Goal: Task Accomplishment & Management: Use online tool/utility

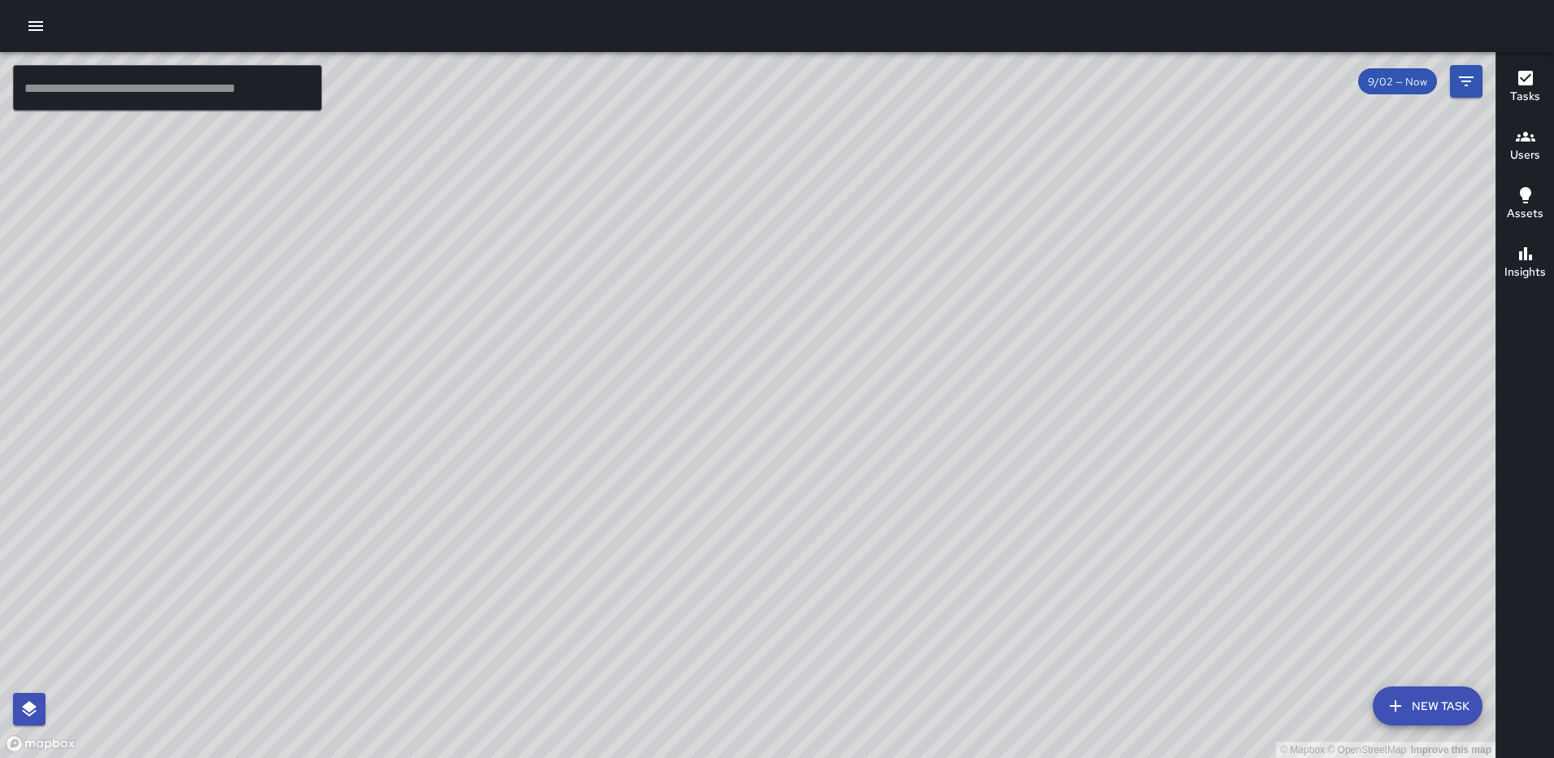
click at [1450, 79] on div "9/02 — Now" at bounding box center [1420, 81] width 124 height 33
click at [1458, 78] on icon "Filters" at bounding box center [1467, 82] width 20 height 20
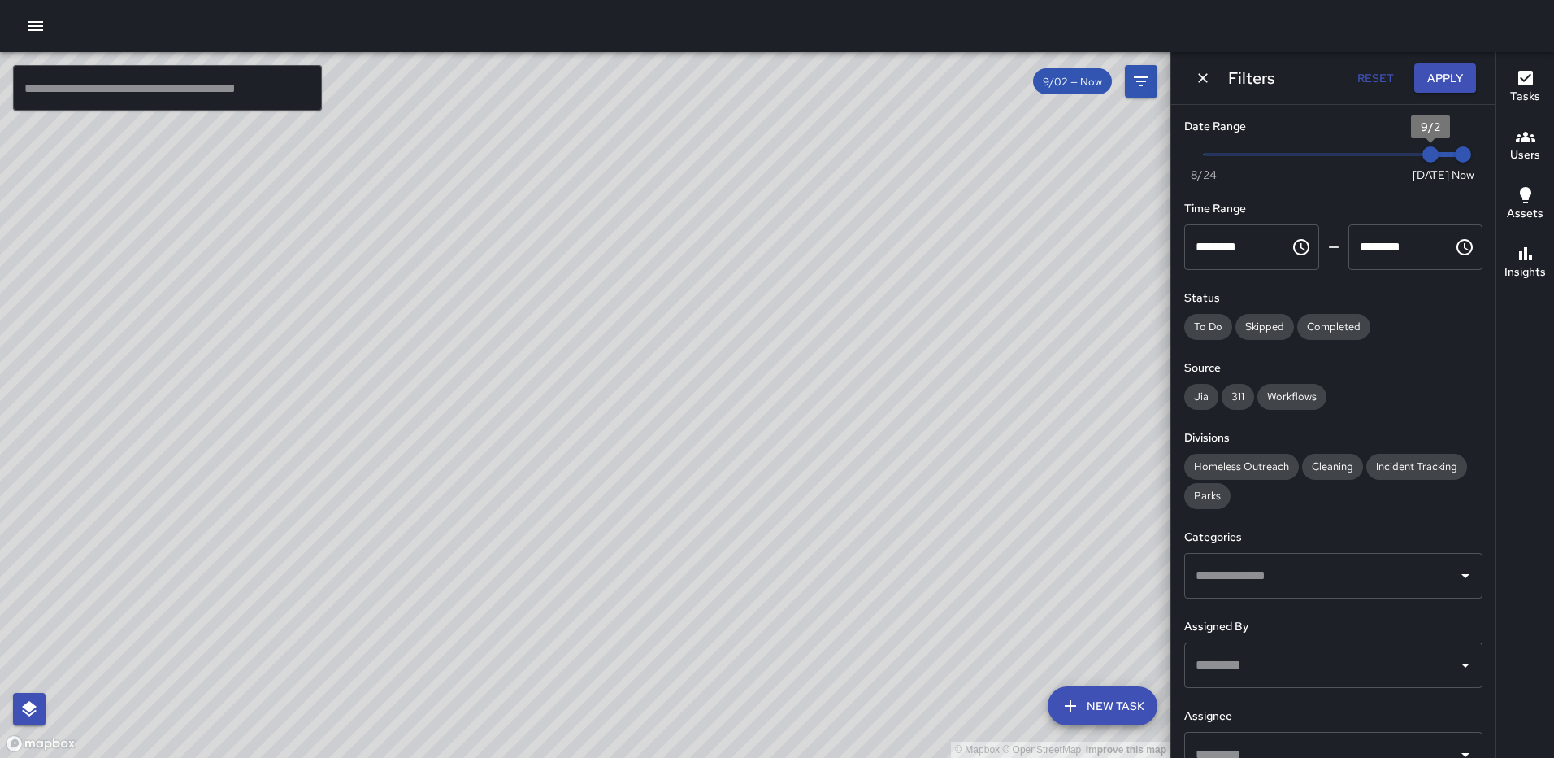
type input "*"
drag, startPoint x: 1421, startPoint y: 154, endPoint x: 1158, endPoint y: 165, distance: 263.6
click at [1158, 165] on div "© Mapbox © OpenStreetMap Improve this map ​ New Task 9/02 — Now Map Layers Task…" at bounding box center [777, 405] width 1554 height 706
click at [1428, 80] on button "Apply" at bounding box center [1446, 78] width 62 height 30
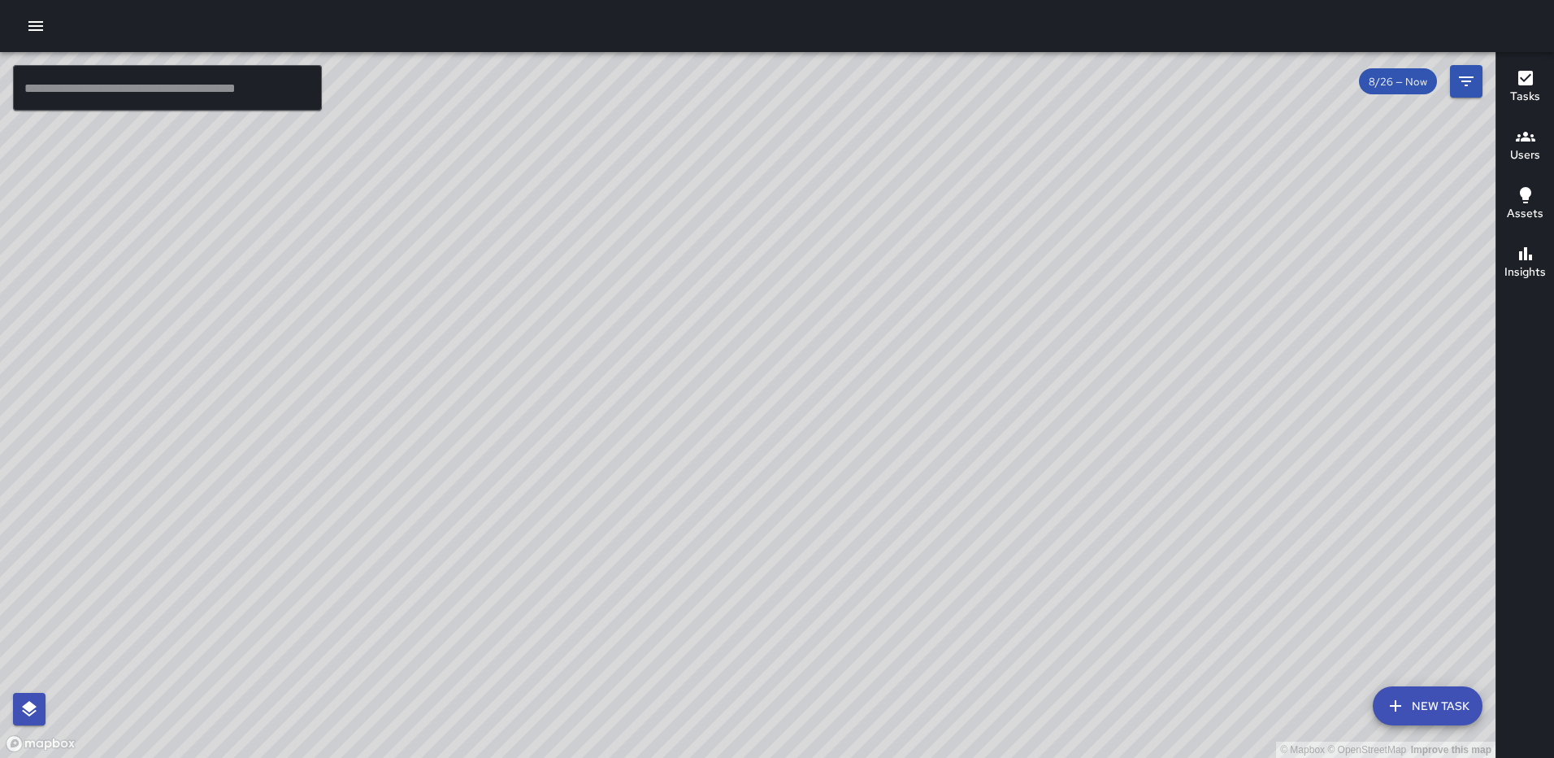
drag, startPoint x: 822, startPoint y: 299, endPoint x: 824, endPoint y: 445, distance: 145.5
click at [827, 449] on div "© Mapbox © OpenStreetMap Improve this map" at bounding box center [748, 405] width 1496 height 706
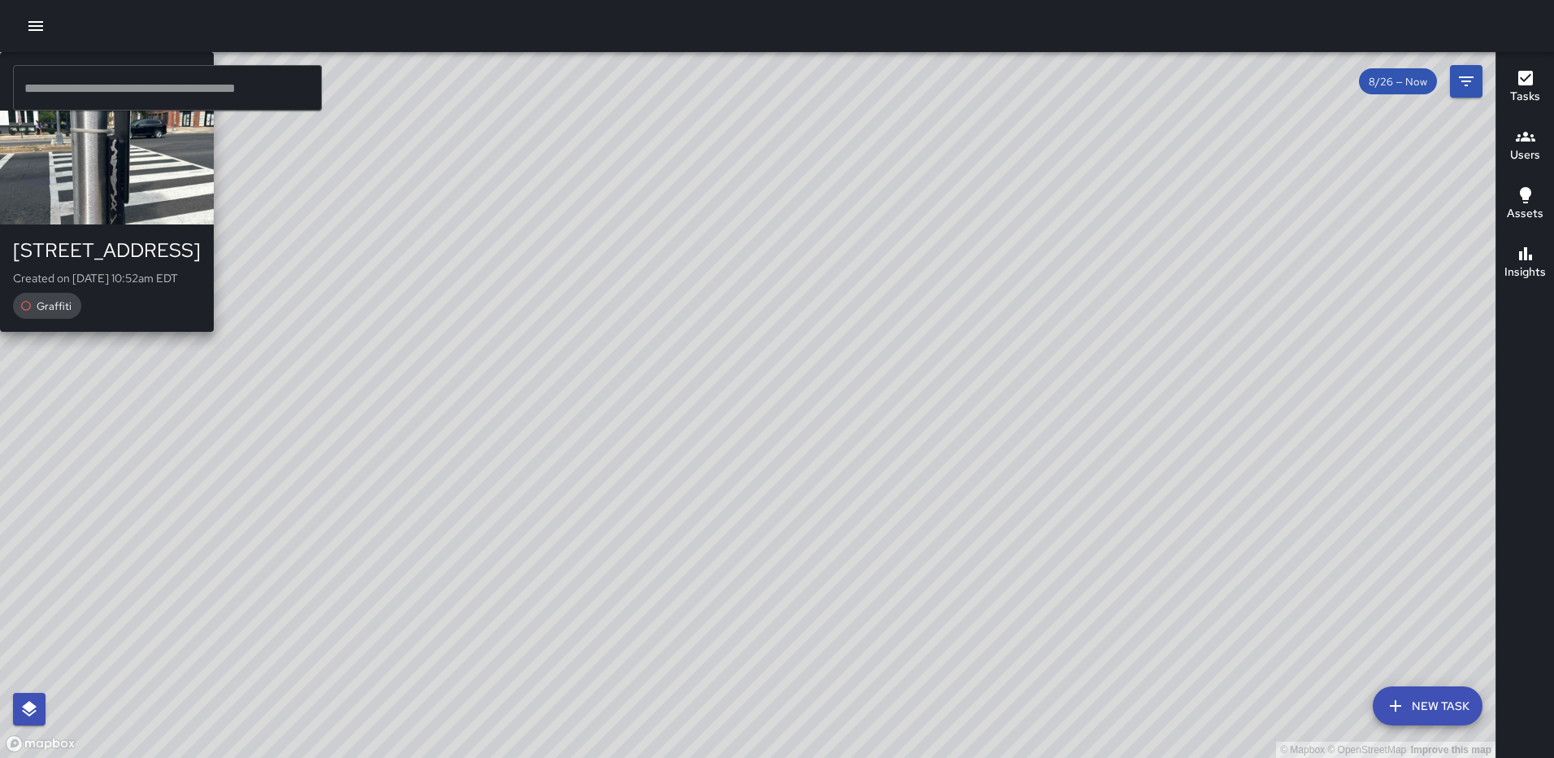
click at [630, 325] on div "© Mapbox © OpenStreetMap Improve this map [PERSON_NAME] [STREET_ADDRESS][GEOGRA…" at bounding box center [748, 405] width 1496 height 706
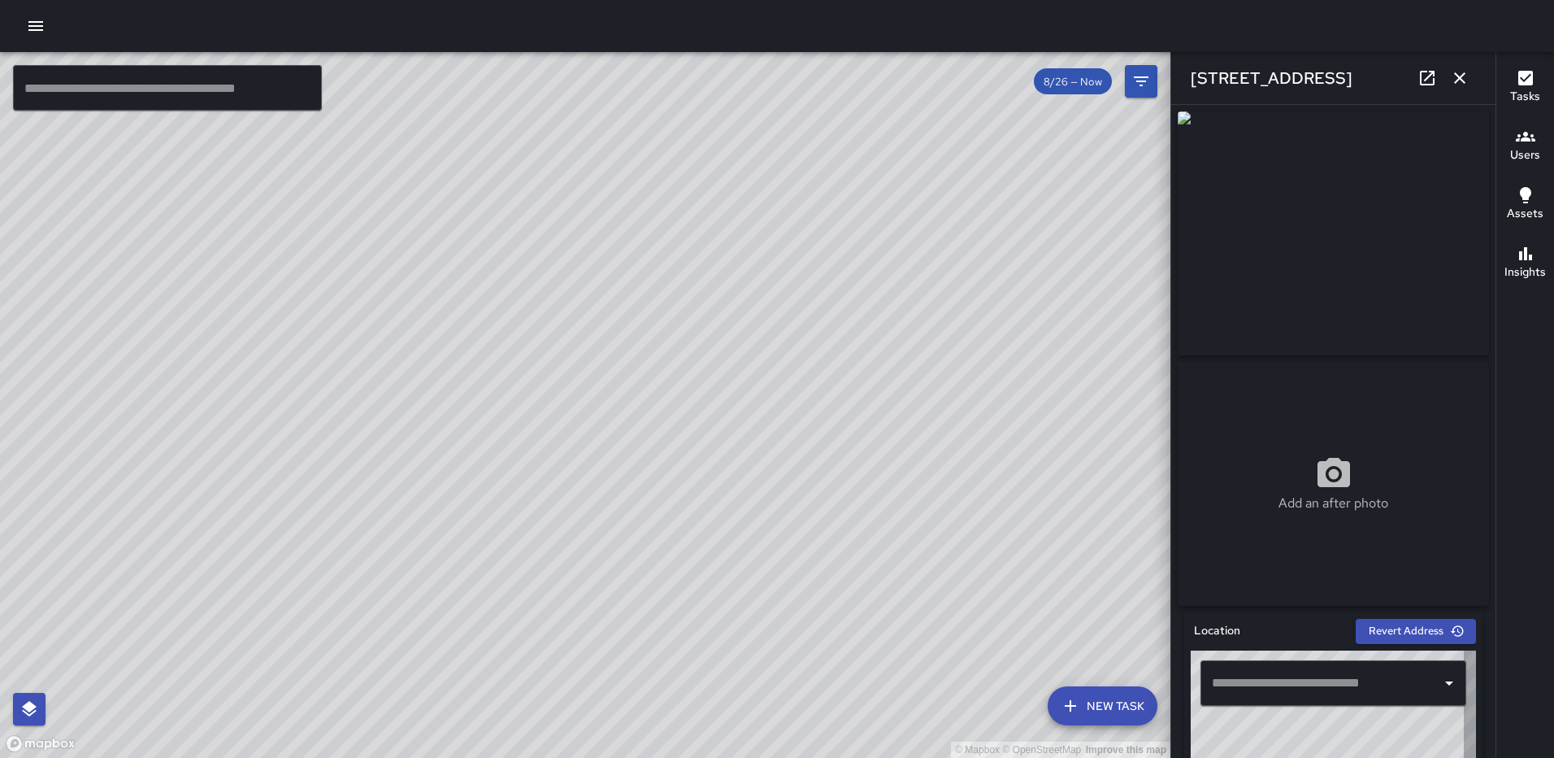
type input "**********"
click at [1458, 87] on icon "button" at bounding box center [1460, 78] width 20 height 20
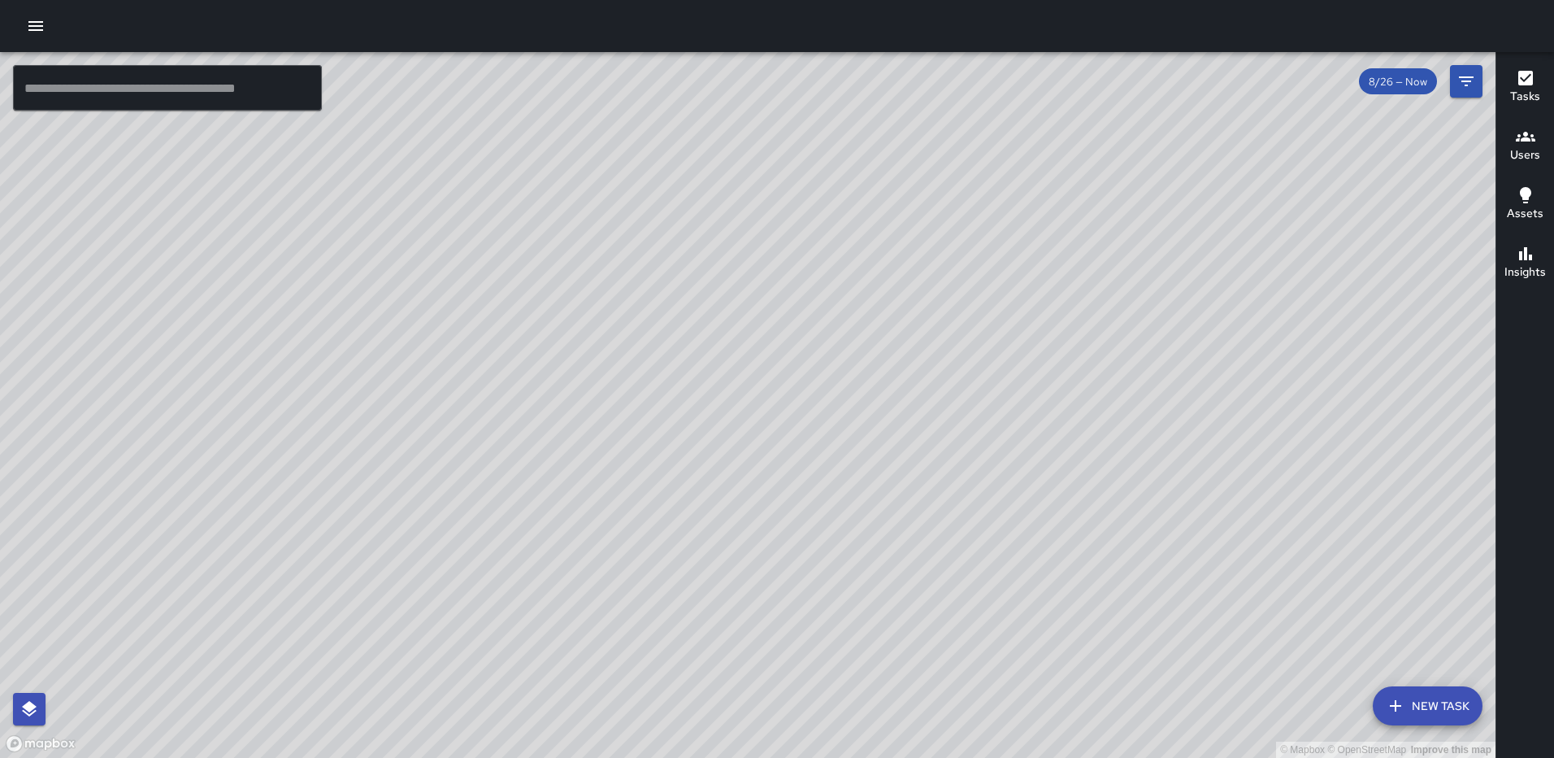
drag, startPoint x: 1187, startPoint y: 433, endPoint x: 719, endPoint y: 247, distance: 503.9
click at [719, 249] on div "© Mapbox © OpenStreetMap Improve this map" at bounding box center [748, 405] width 1496 height 706
click at [1461, 75] on icon "Filters" at bounding box center [1467, 82] width 20 height 20
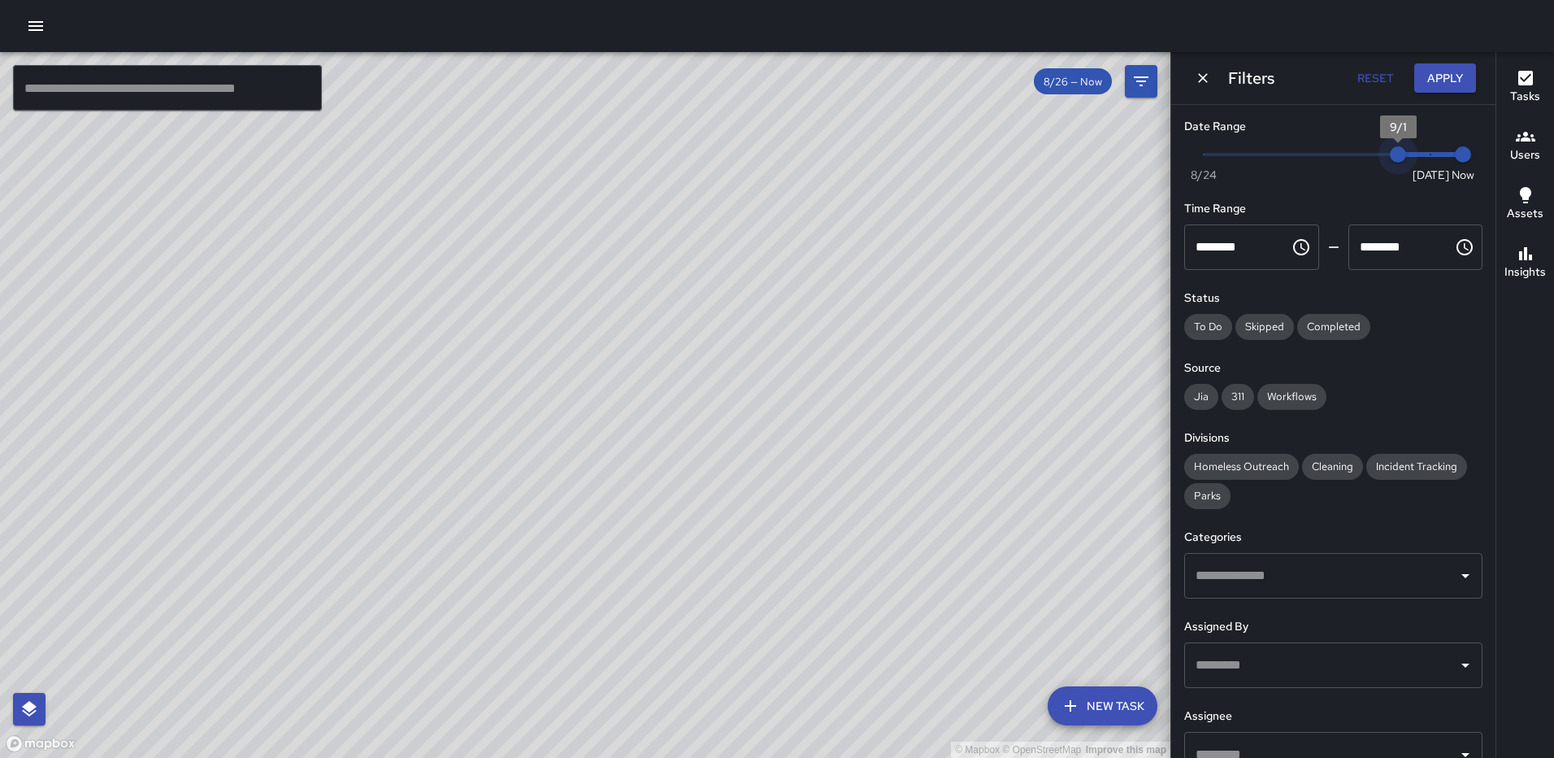
type input "*"
drag, startPoint x: 1206, startPoint y: 154, endPoint x: 1421, endPoint y: 163, distance: 215.6
click at [1423, 163] on span "9/2" at bounding box center [1431, 154] width 16 height 16
click at [1451, 67] on button "Apply" at bounding box center [1446, 78] width 62 height 30
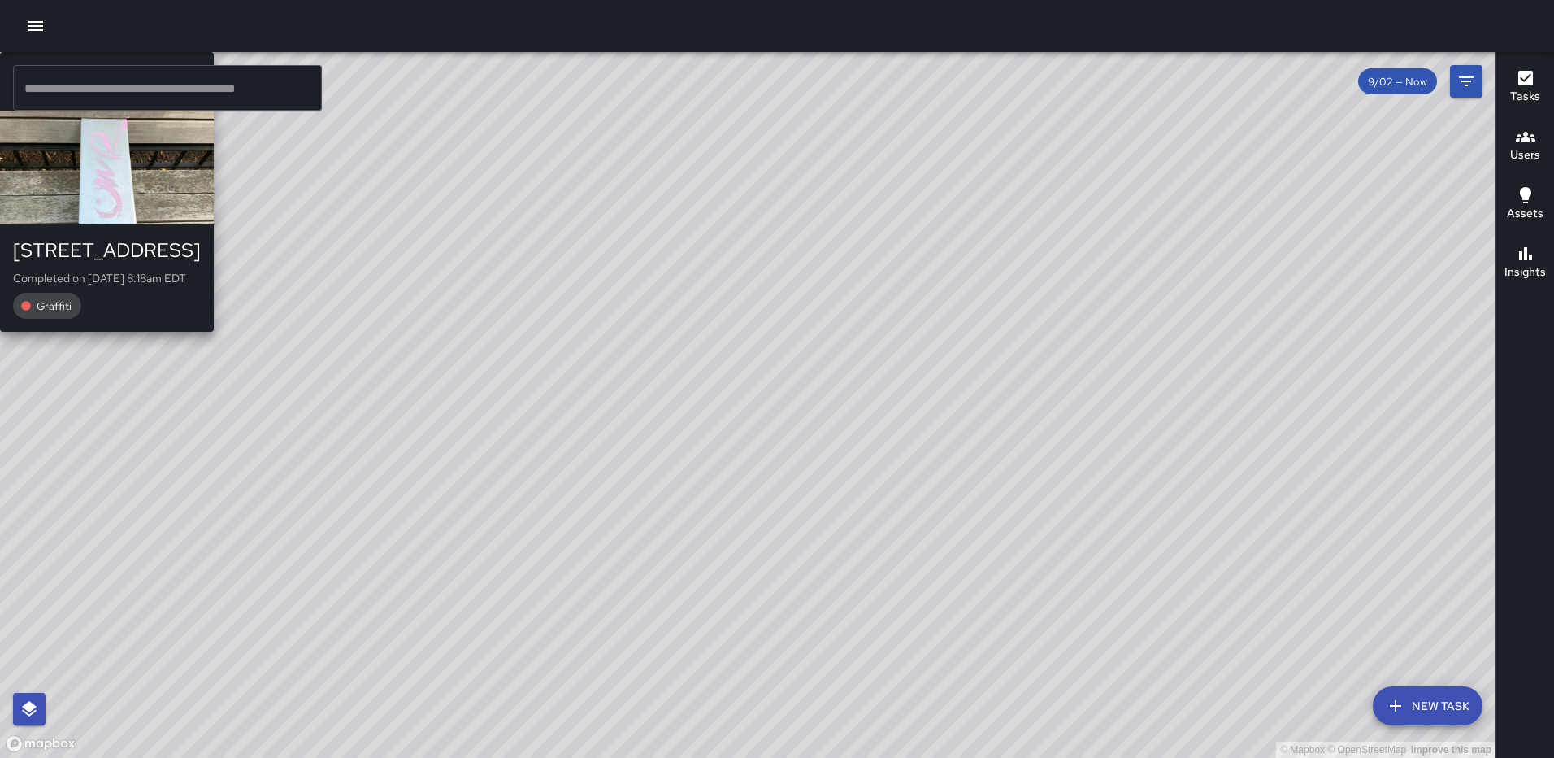
click at [776, 474] on div "© Mapbox © OpenStreetMap Improve this map FS [PERSON_NAME] [STREET_ADDRESS] Com…" at bounding box center [748, 405] width 1496 height 706
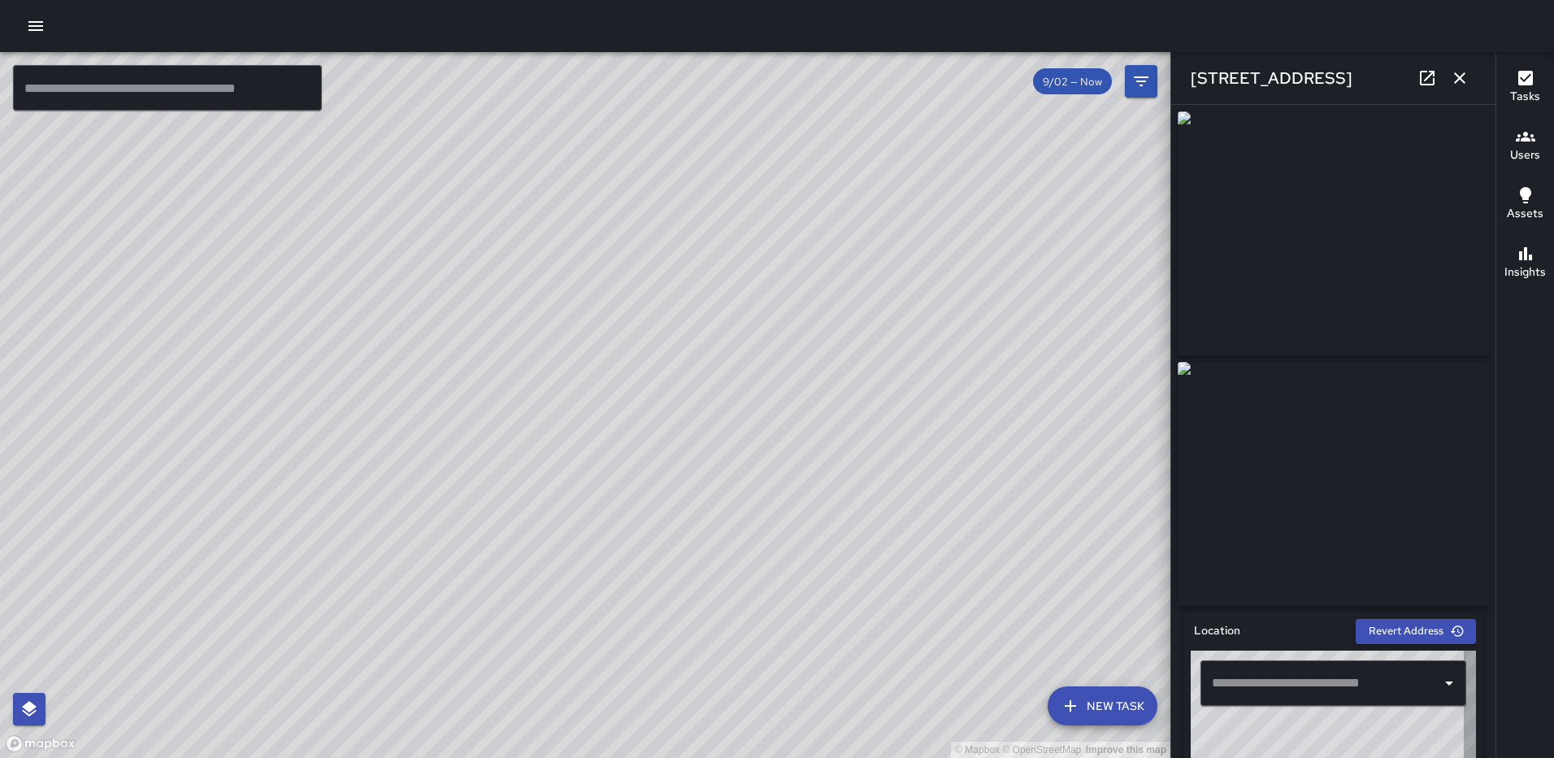
type input "**********"
click at [1460, 81] on icon "button" at bounding box center [1460, 78] width 20 height 20
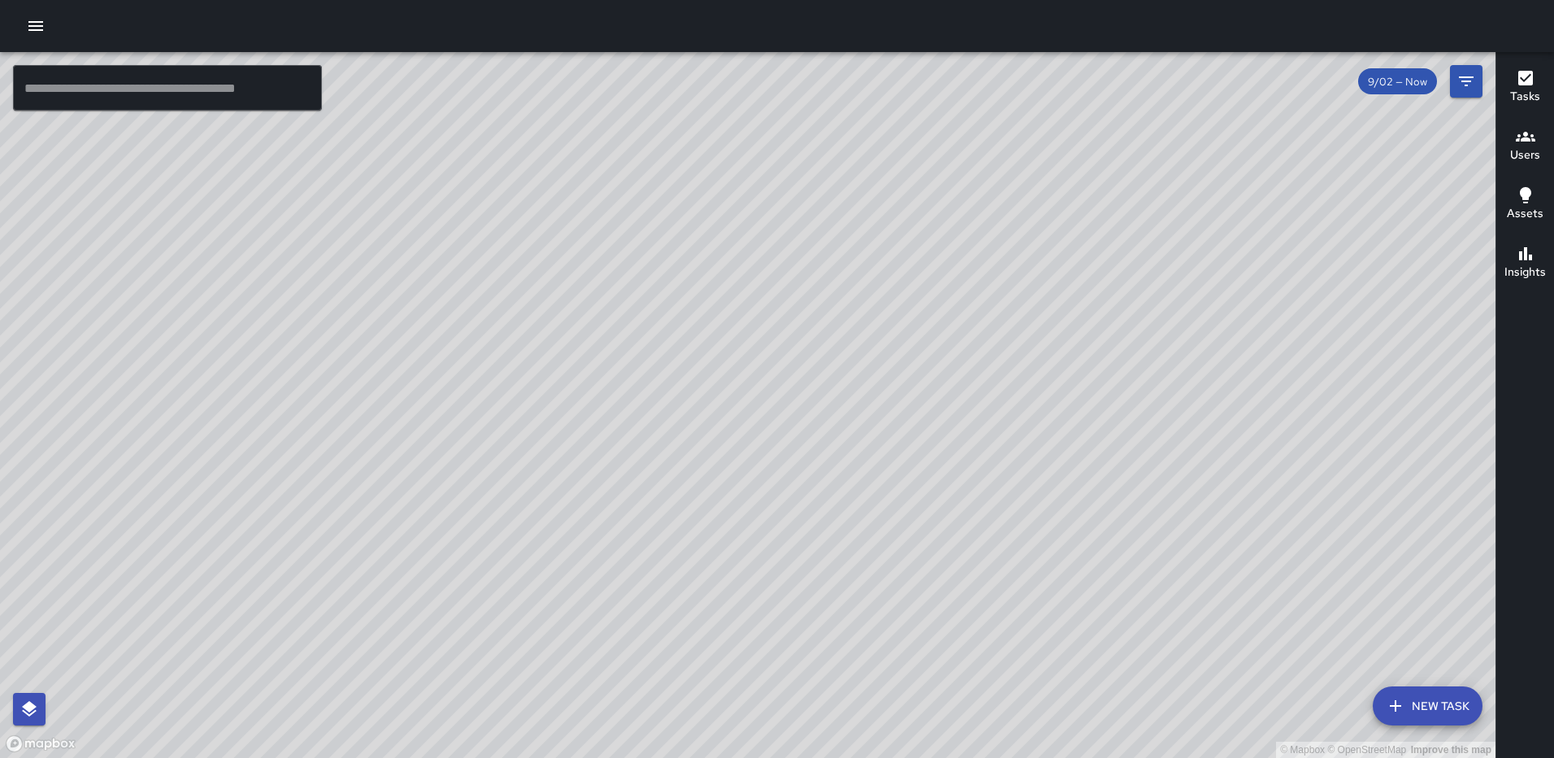
click at [687, 388] on div "© Mapbox © OpenStreetMap Improve this map FS [PERSON_NAME] [STREET_ADDRESS] Com…" at bounding box center [748, 405] width 1496 height 706
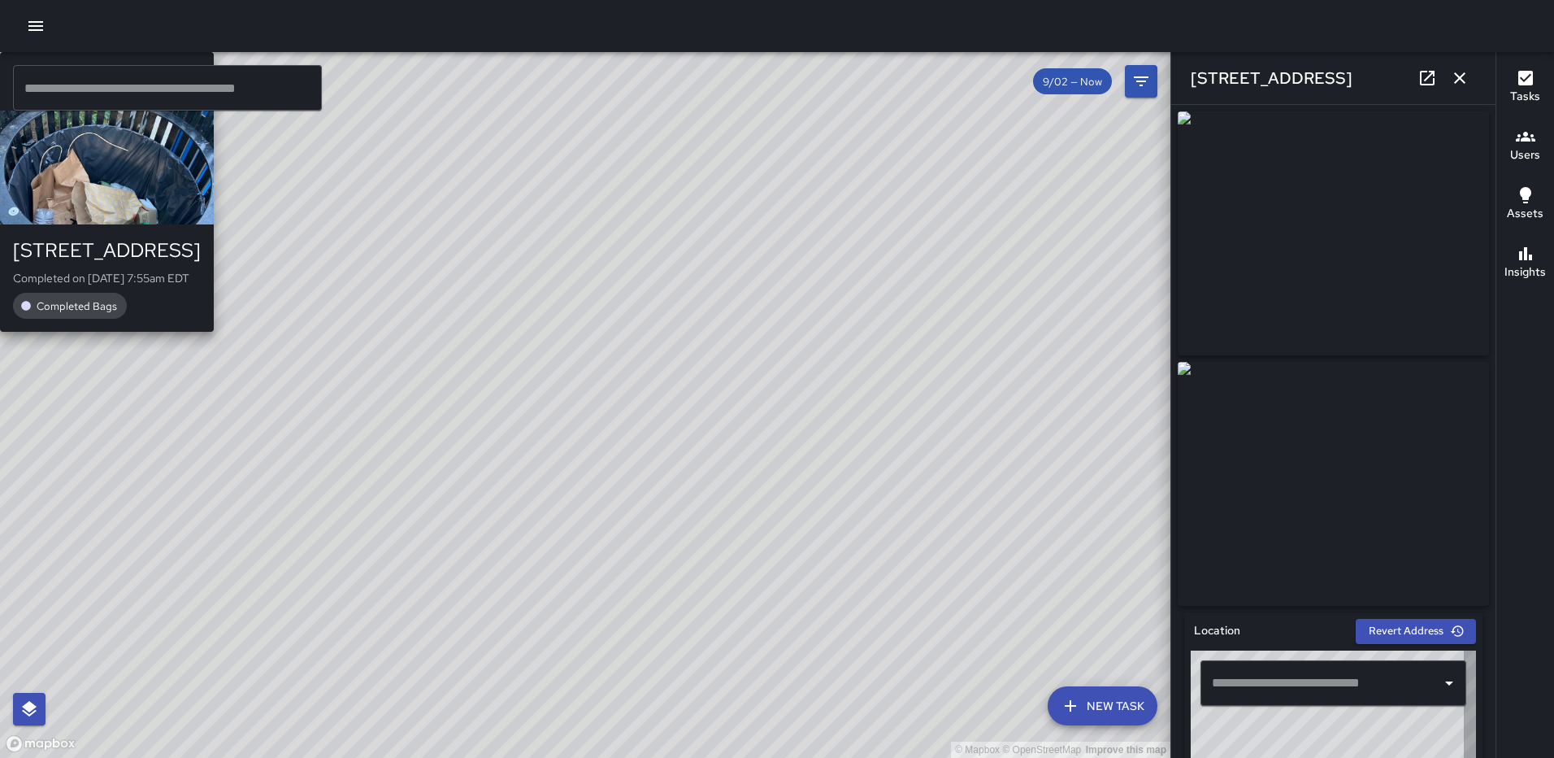
type input "**********"
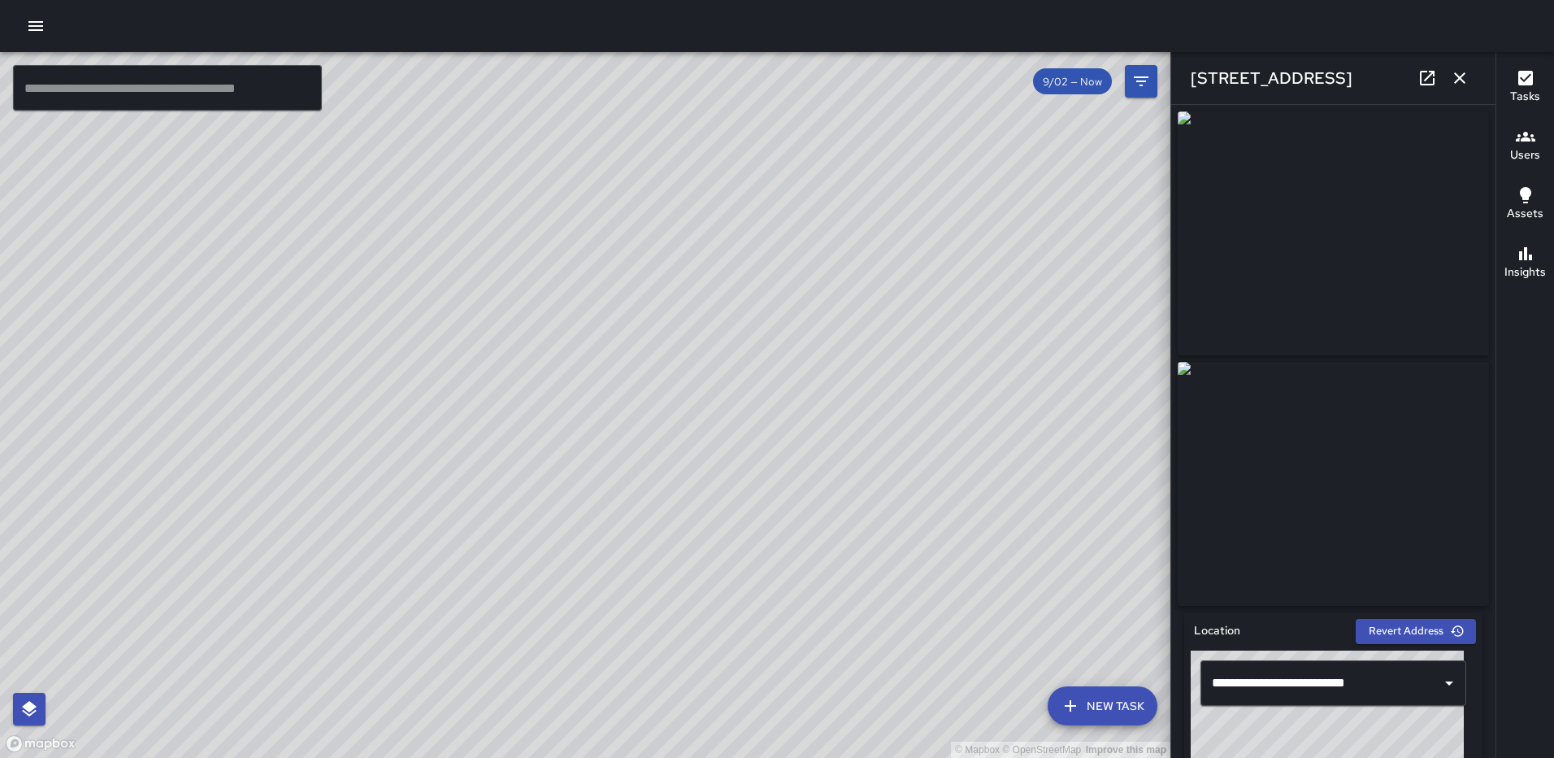
drag, startPoint x: 1467, startPoint y: 74, endPoint x: 1441, endPoint y: 105, distance: 39.9
click at [1467, 74] on icon "button" at bounding box center [1460, 78] width 20 height 20
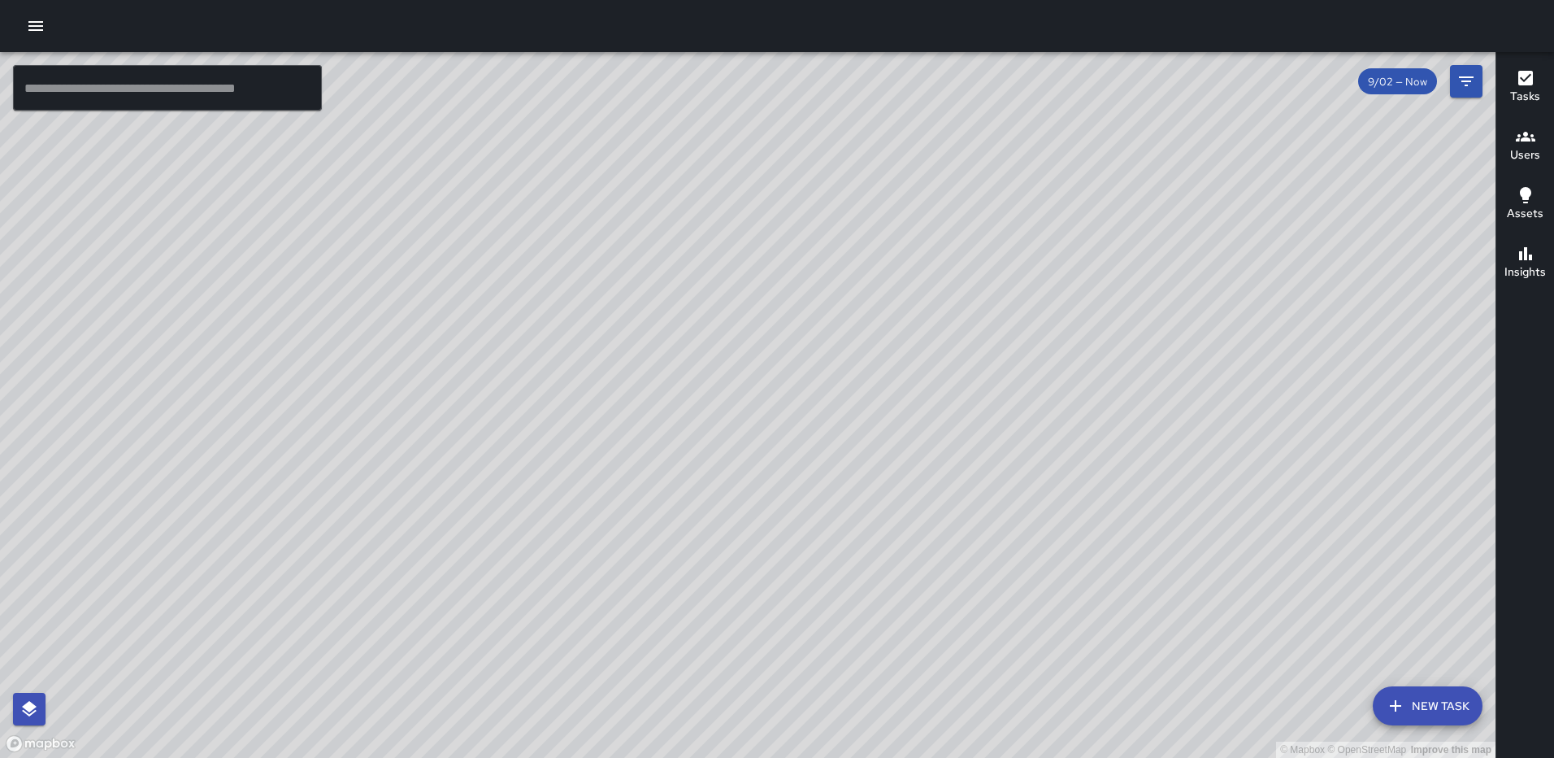
drag, startPoint x: 1074, startPoint y: 466, endPoint x: 559, endPoint y: 328, distance: 533.6
click at [657, 459] on div "© Mapbox © OpenStreetMap Improve this map" at bounding box center [748, 405] width 1496 height 706
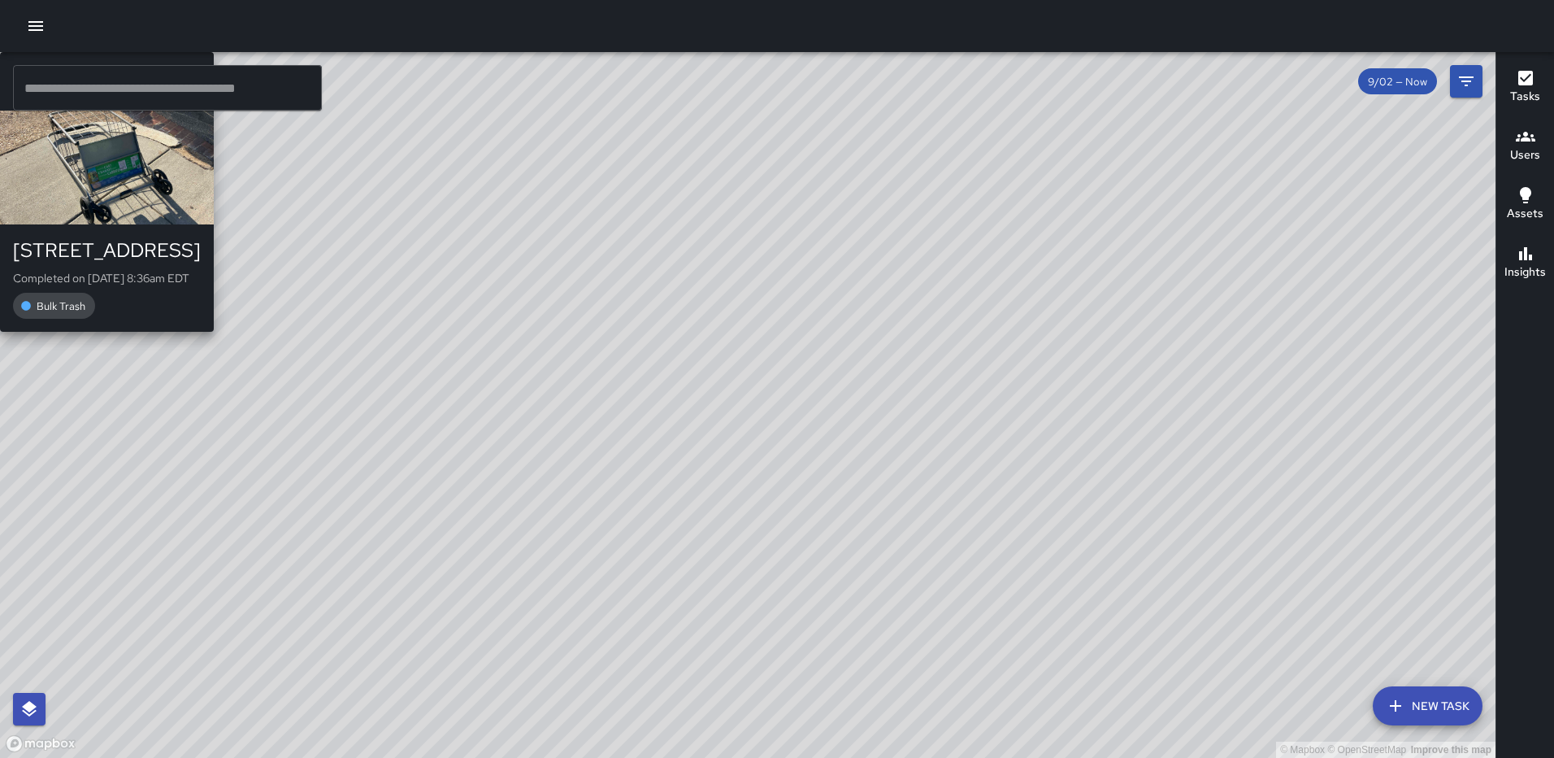
click at [599, 441] on div "© Mapbox © OpenStreetMap Improve this map [GEOGRAPHIC_DATA][PERSON_NAME] [STREE…" at bounding box center [748, 405] width 1496 height 706
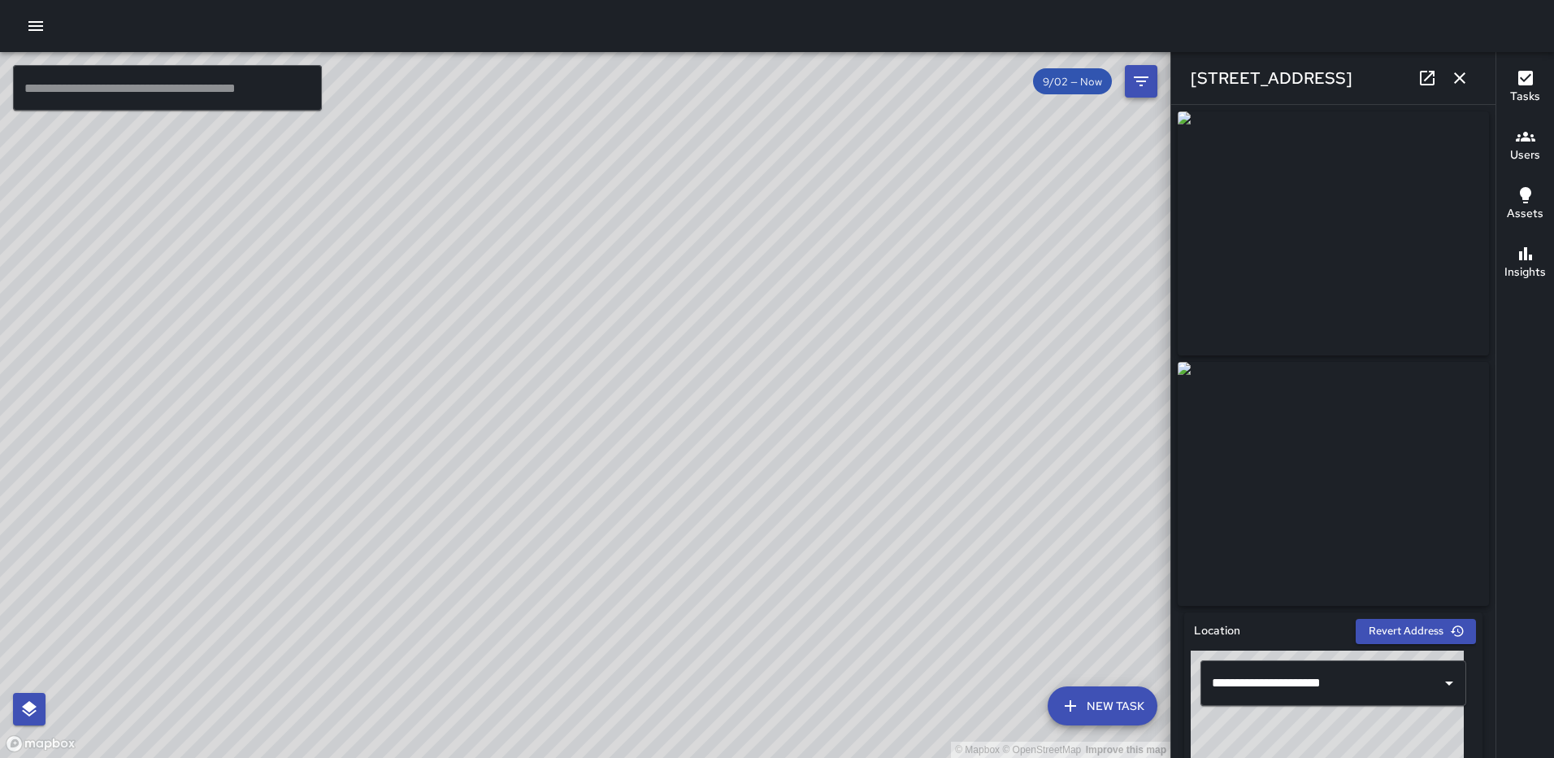
click at [1463, 78] on icon "button" at bounding box center [1460, 78] width 20 height 20
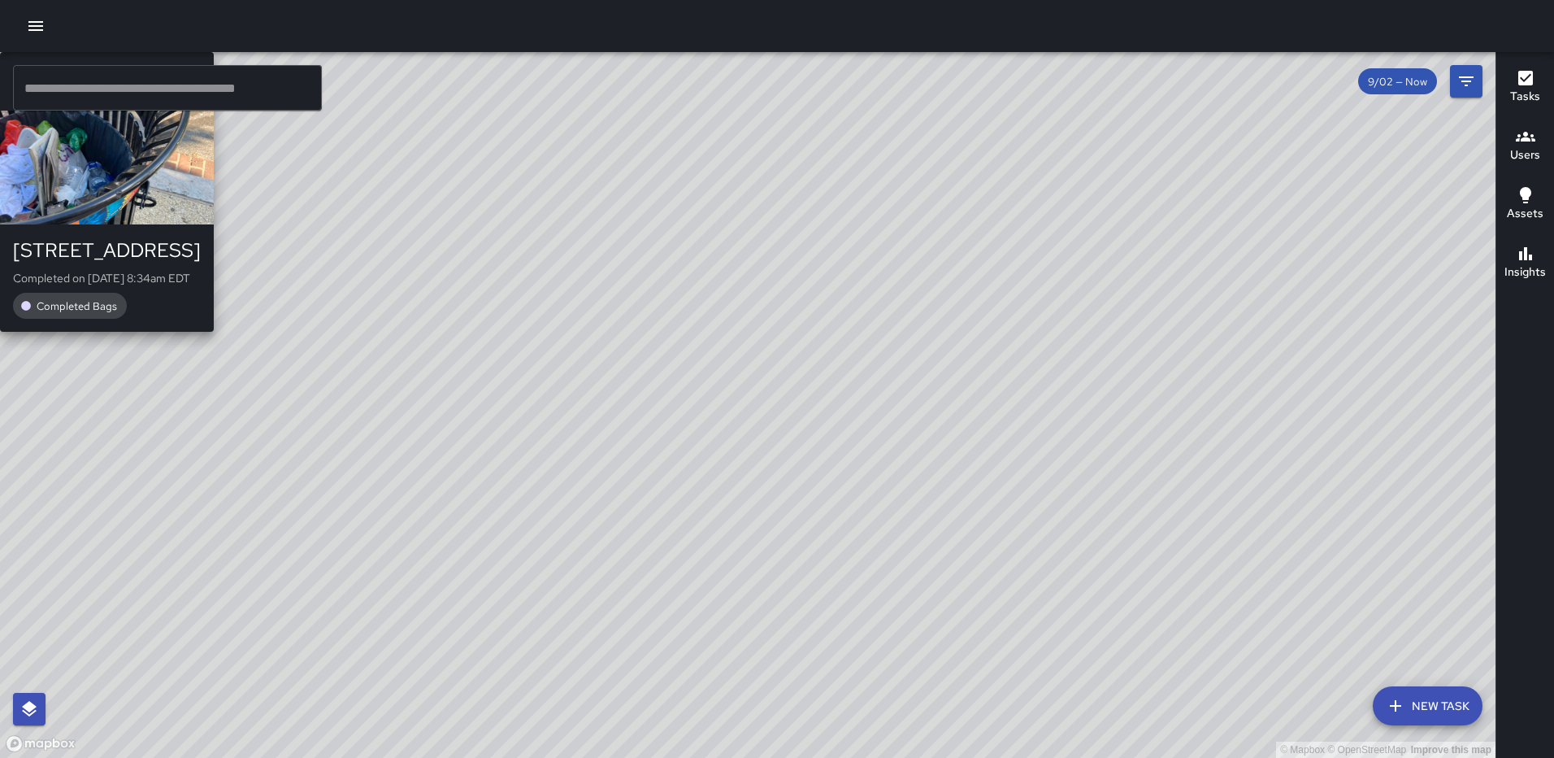
click at [676, 425] on div "© Mapbox © OpenStreetMap Improve this map FS [PERSON_NAME] [STREET_ADDRESS] Com…" at bounding box center [748, 405] width 1496 height 706
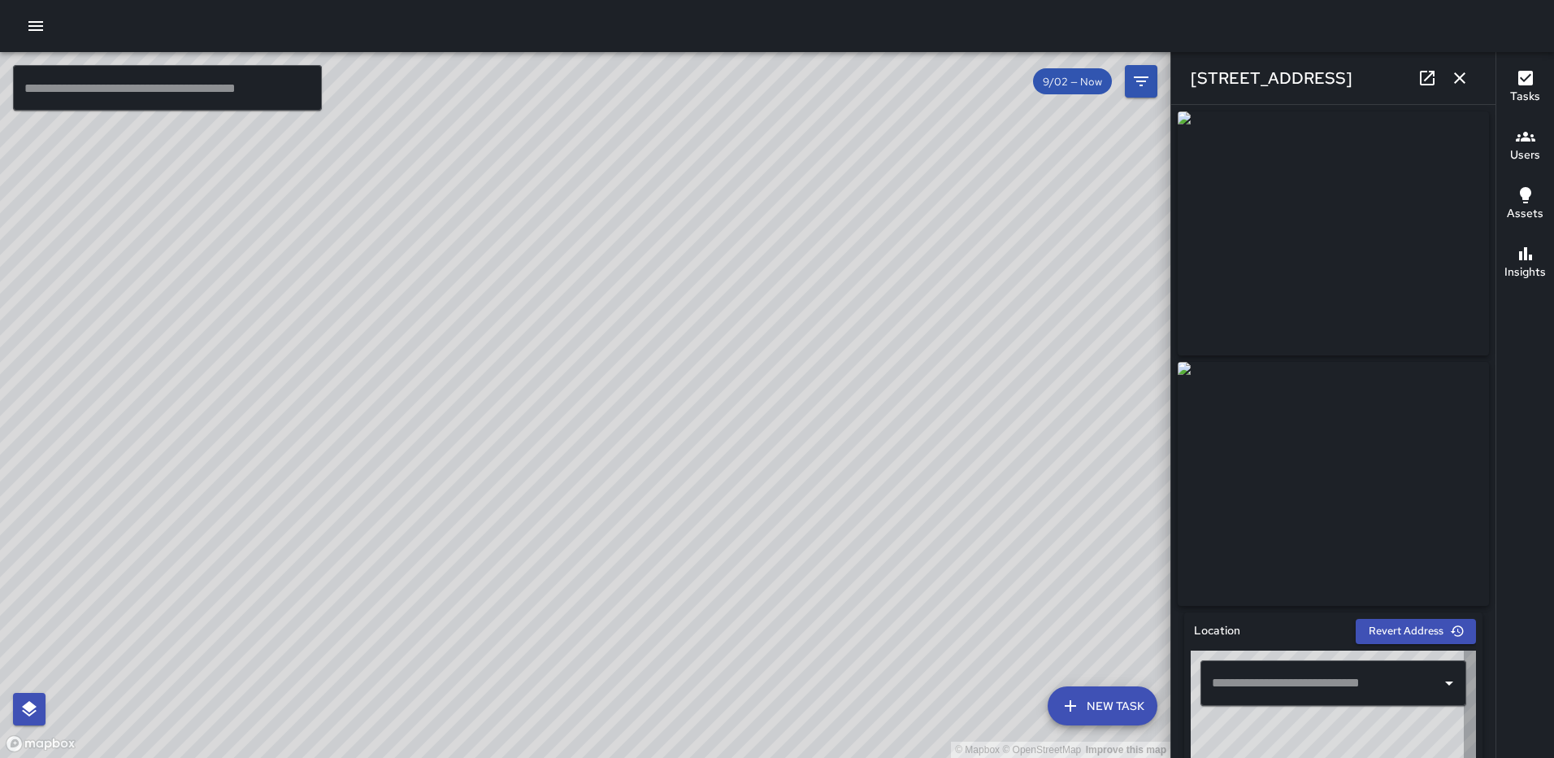
type input "**********"
drag, startPoint x: 1456, startPoint y: 68, endPoint x: 1301, endPoint y: 147, distance: 174.2
click at [1456, 67] on button "button" at bounding box center [1460, 78] width 33 height 33
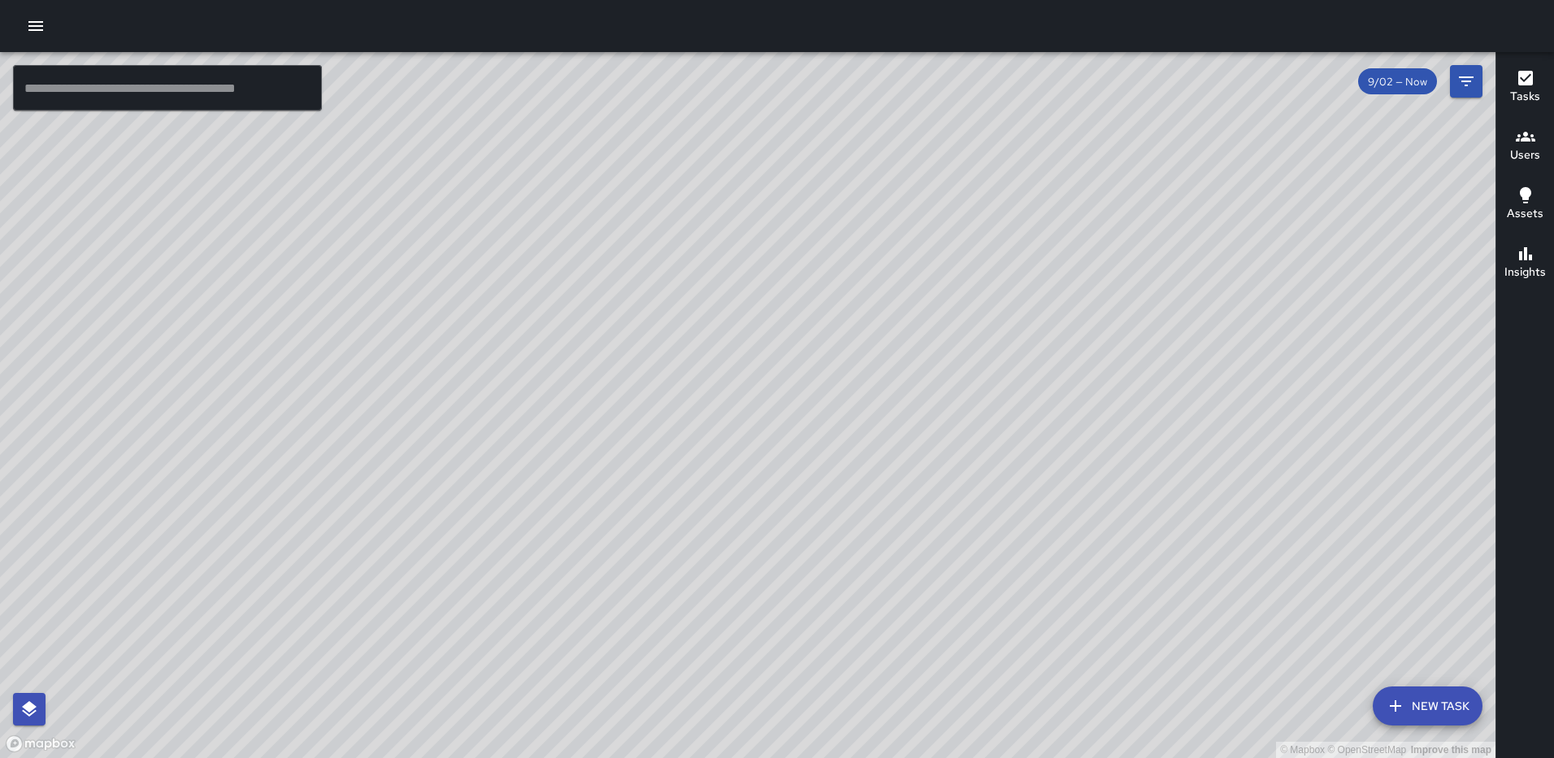
click at [1524, 81] on icon "button" at bounding box center [1526, 78] width 20 height 20
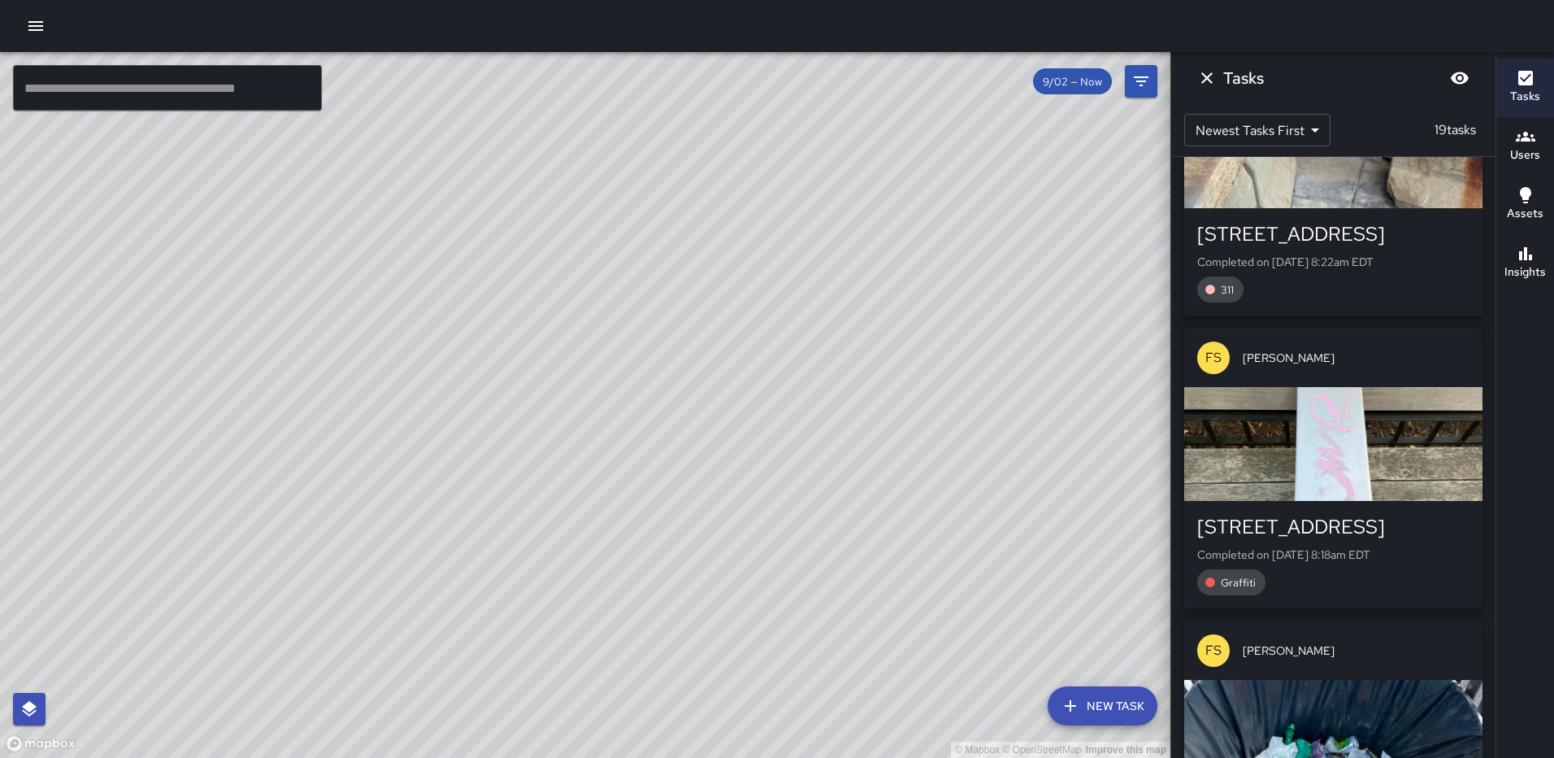
scroll to position [2827, 0]
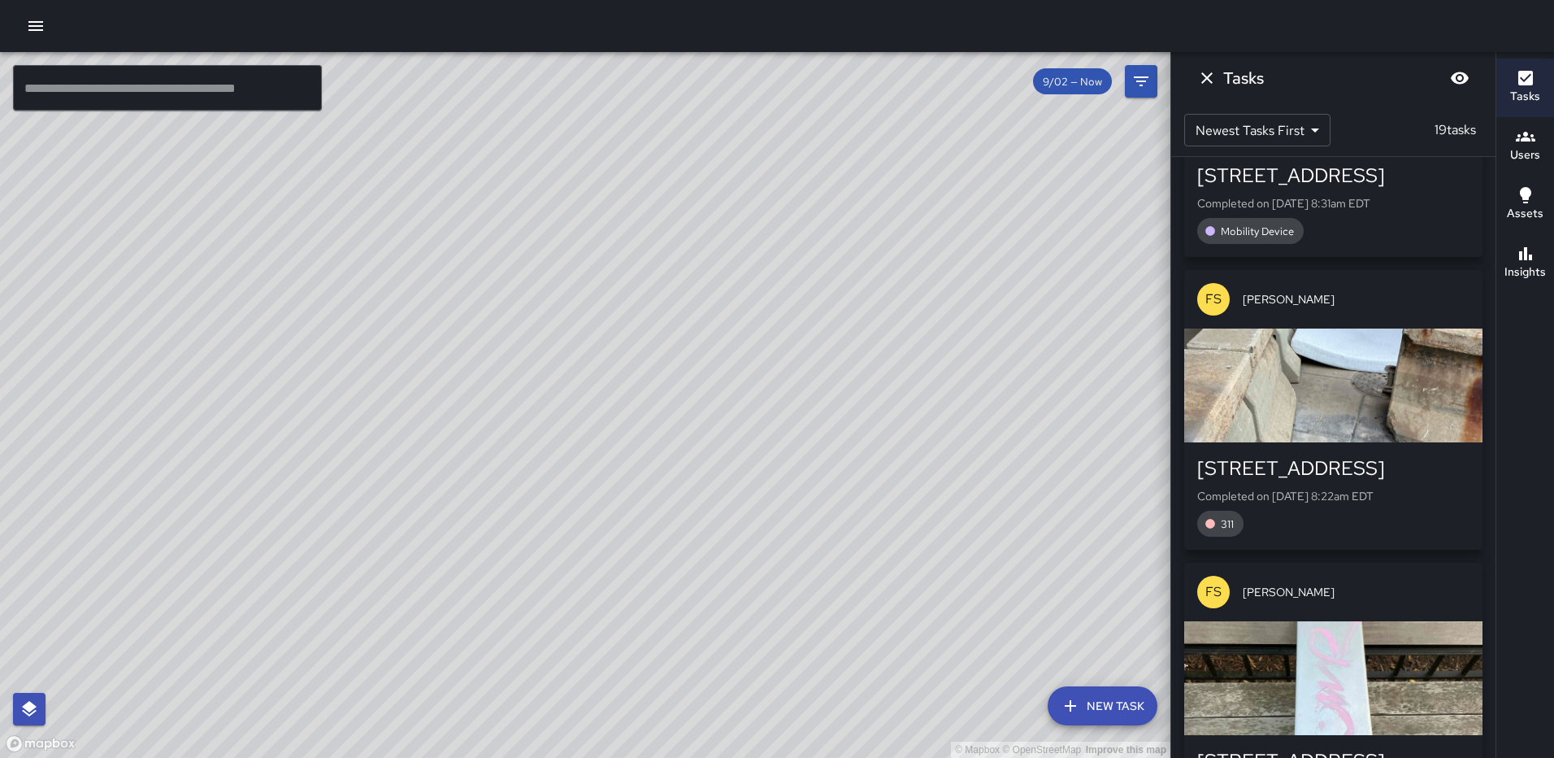
click at [1319, 384] on div "button" at bounding box center [1334, 385] width 298 height 114
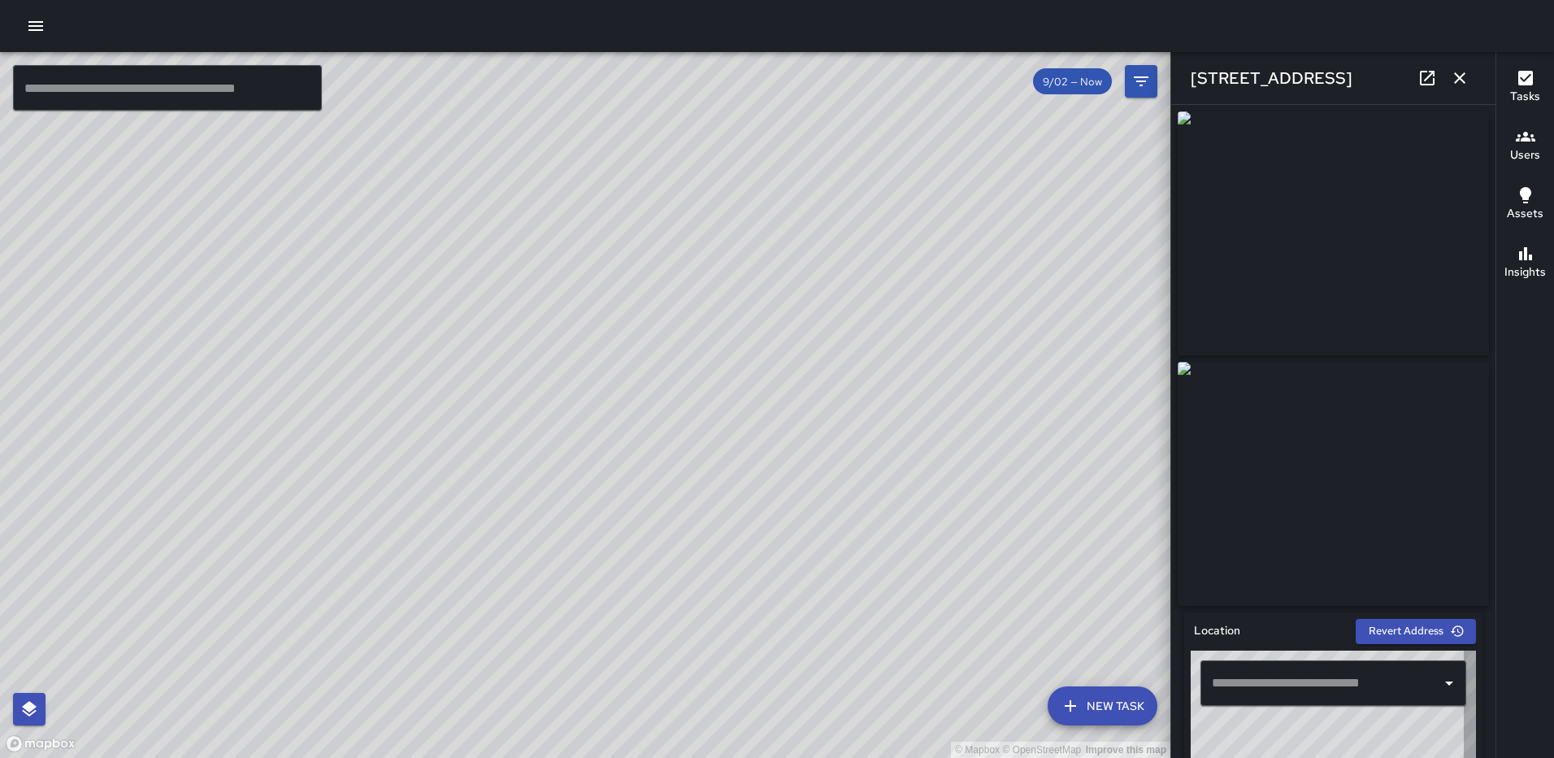
type input "**********"
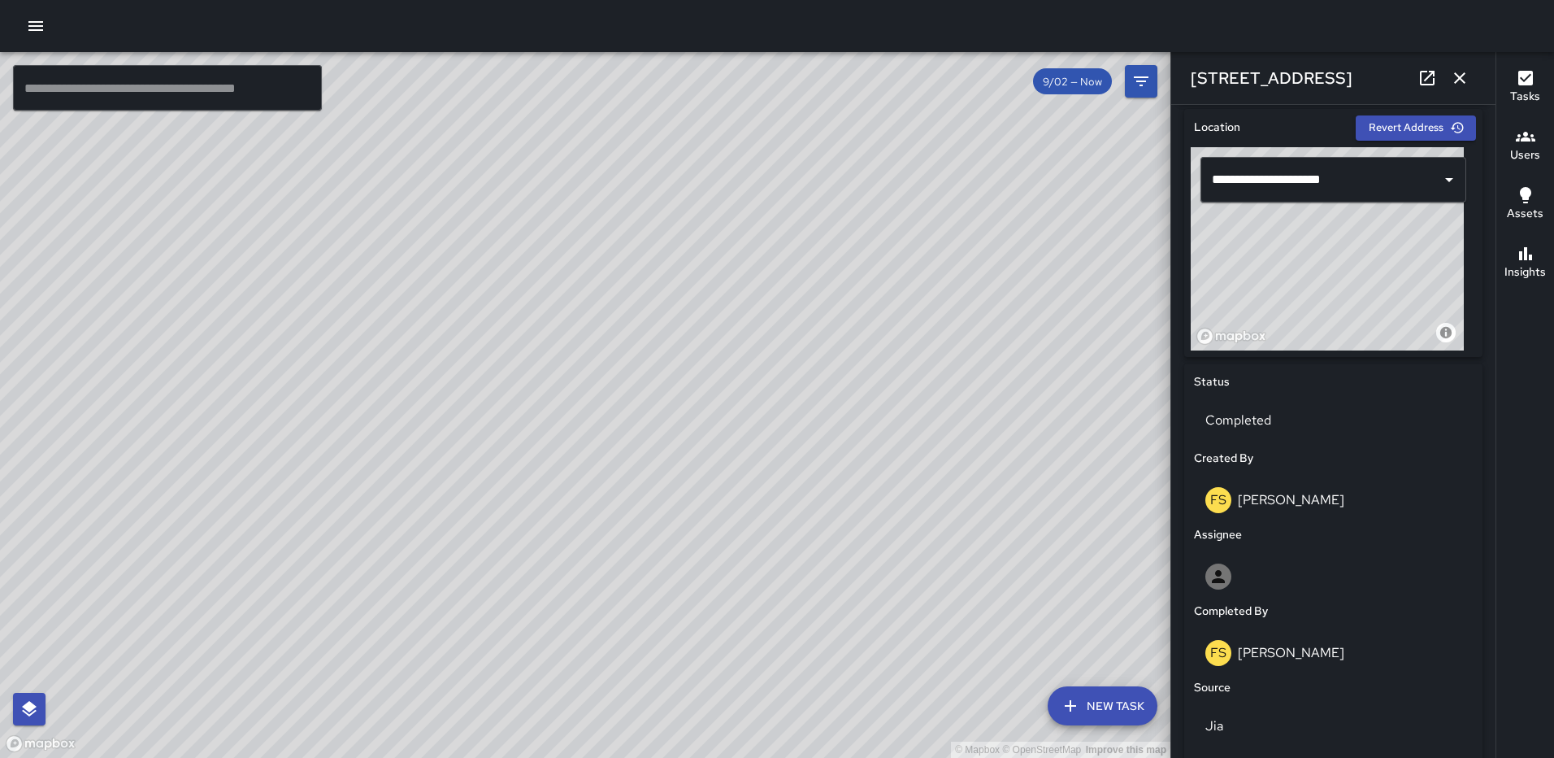
scroll to position [535, 0]
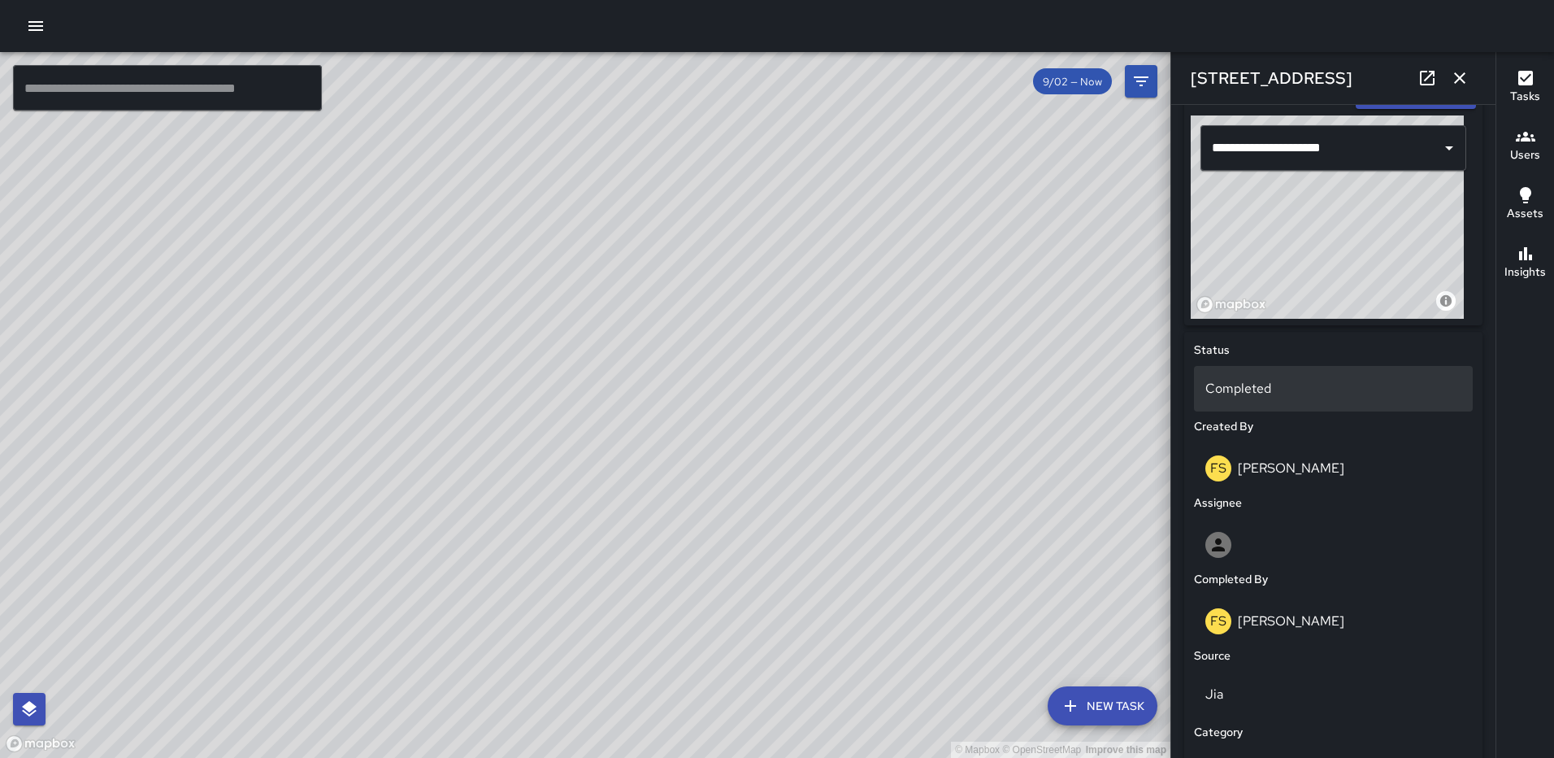
click at [1237, 398] on p "Completed" at bounding box center [1334, 389] width 256 height 20
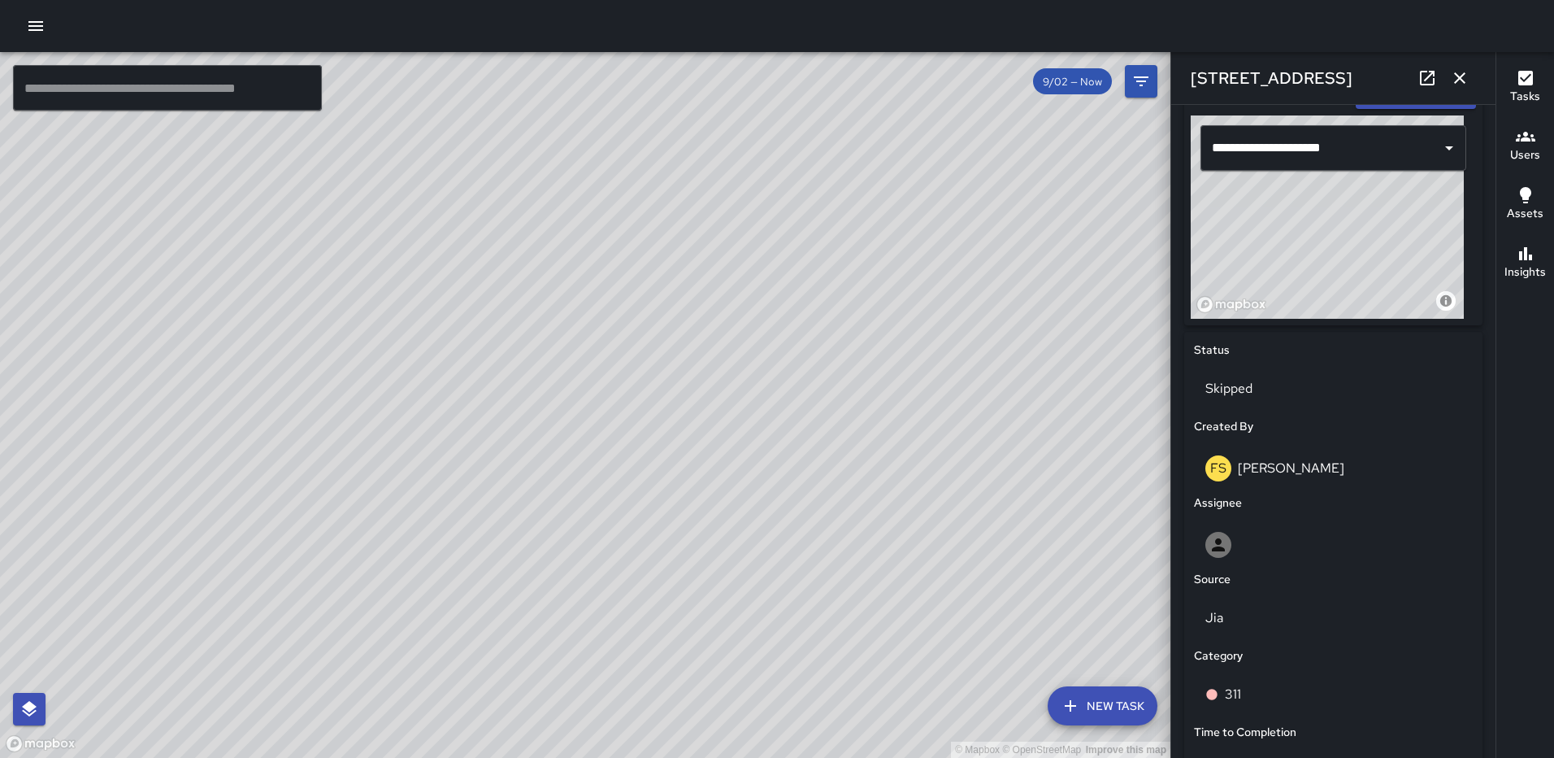
scroll to position [847, 0]
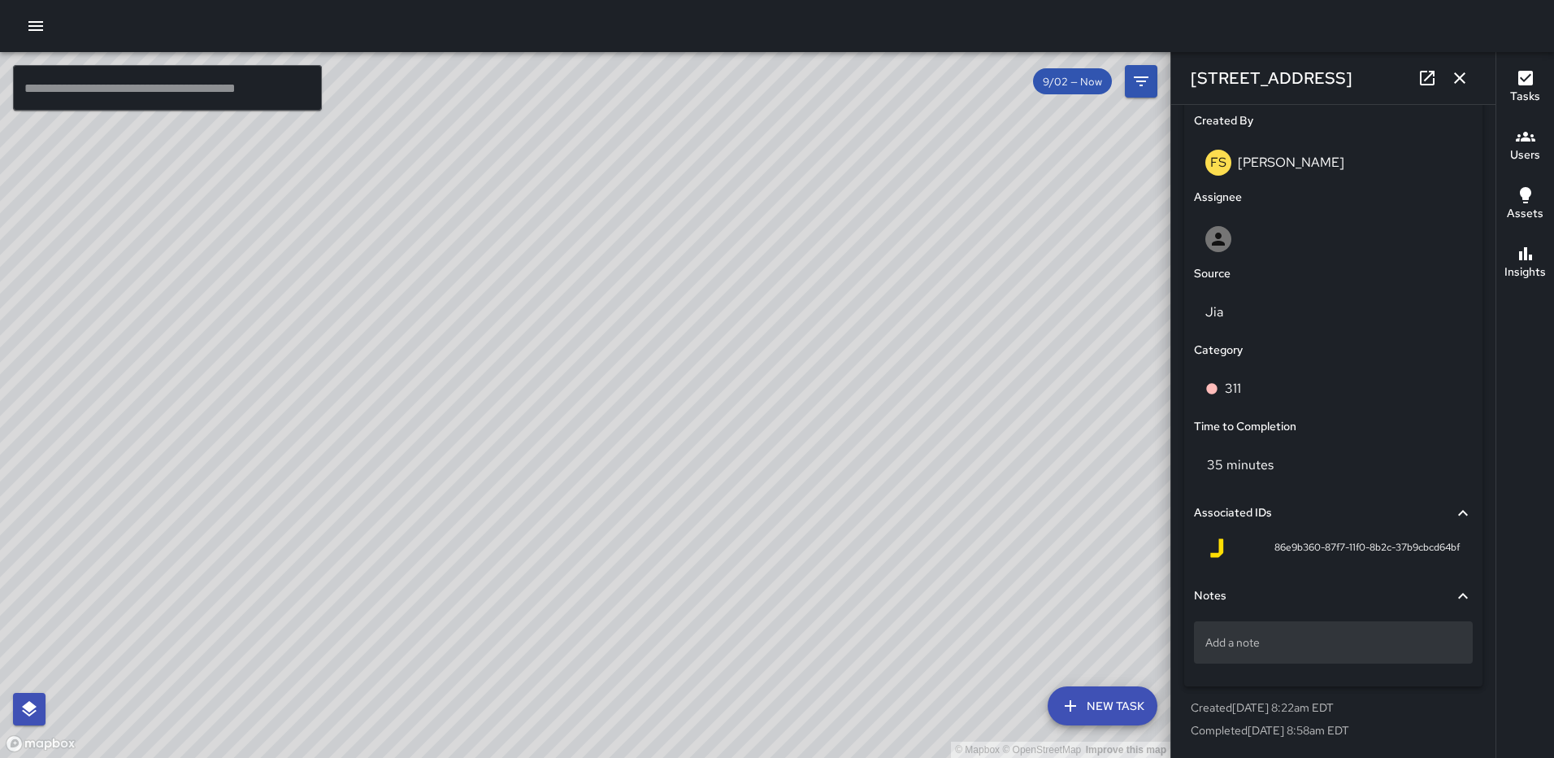
click at [1297, 648] on p "Add a note" at bounding box center [1334, 642] width 256 height 16
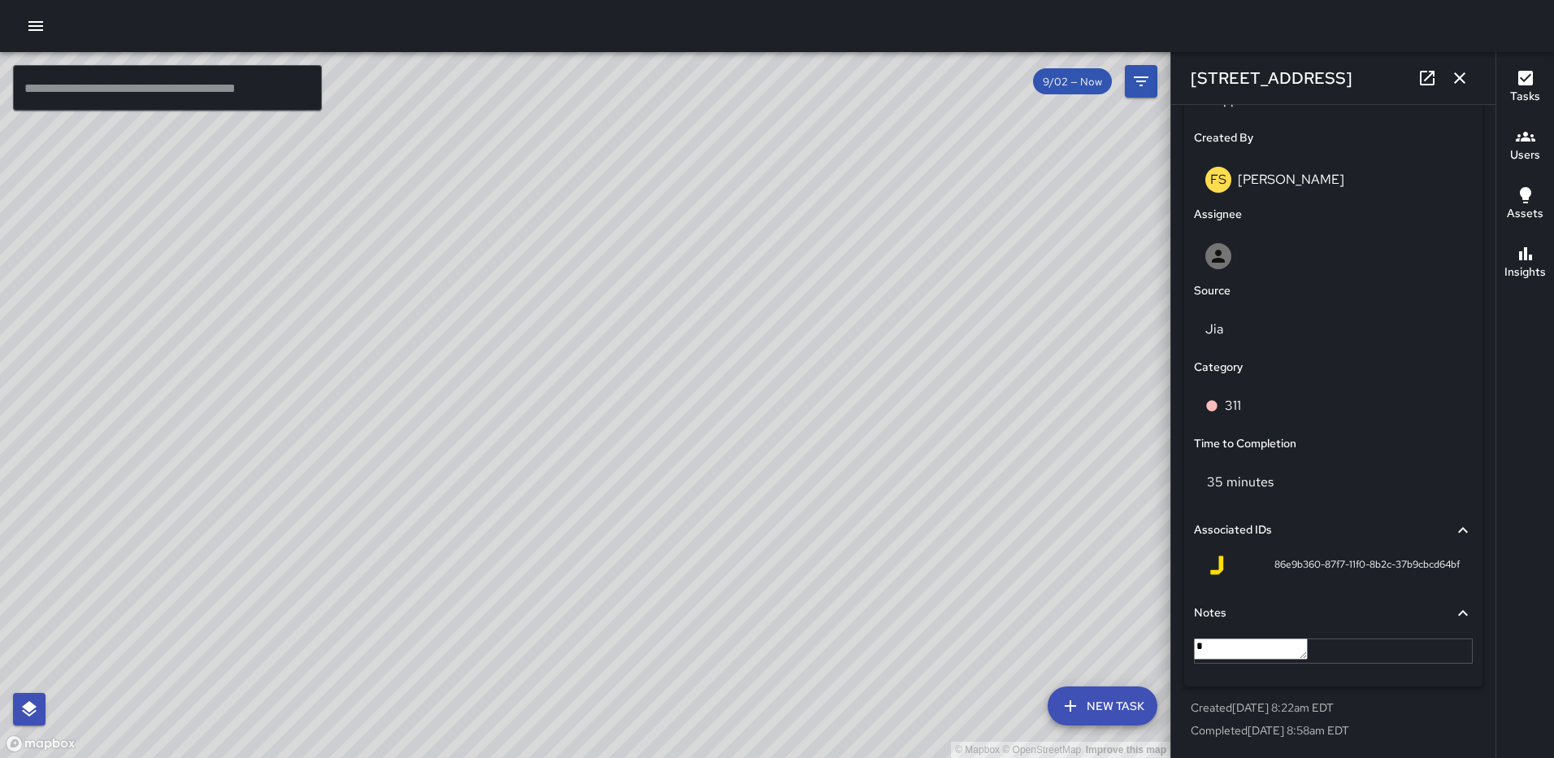
scroll to position [2853, 0]
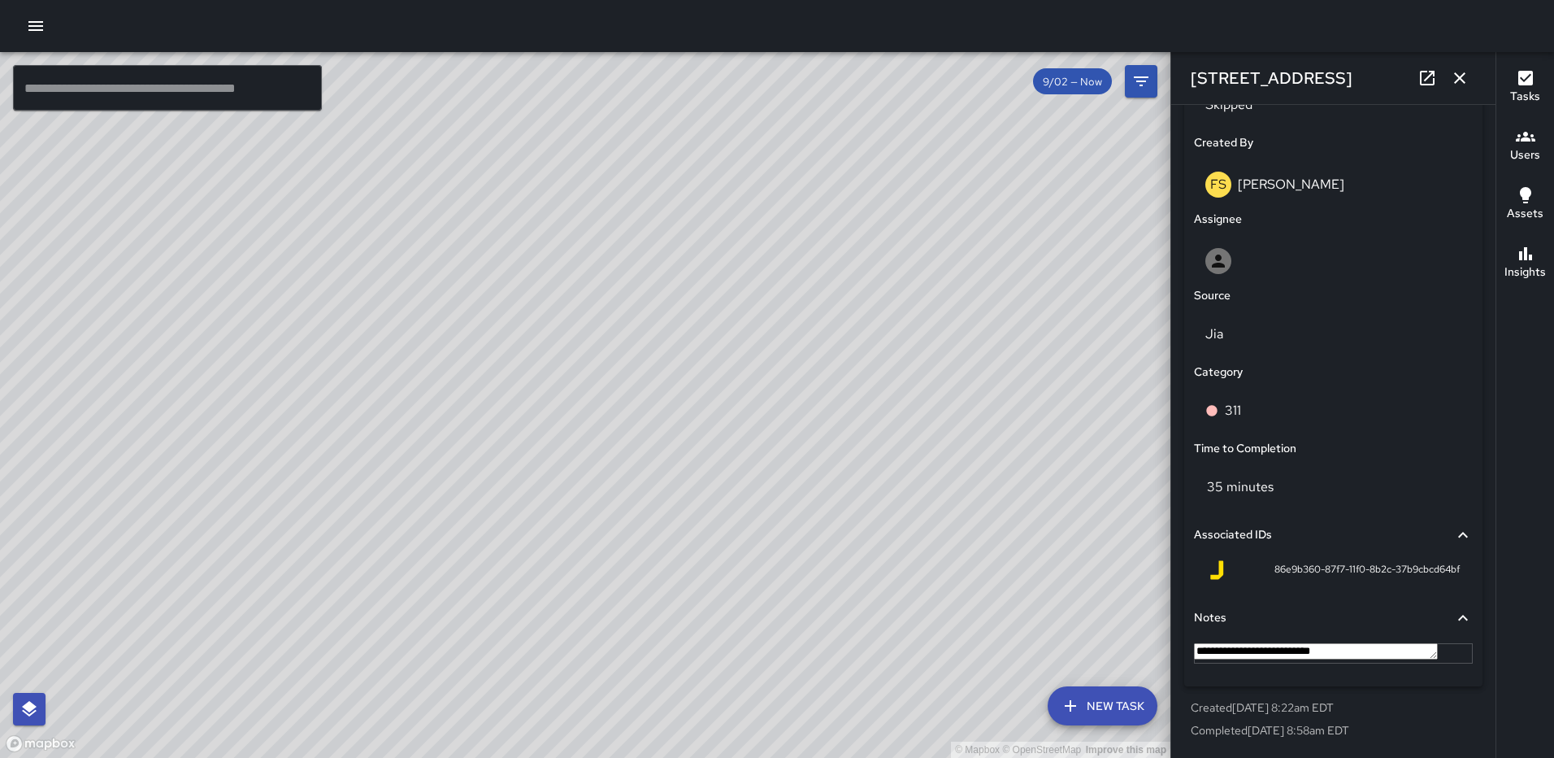
type textarea "**********"
click at [1467, 78] on icon "button" at bounding box center [1460, 78] width 20 height 20
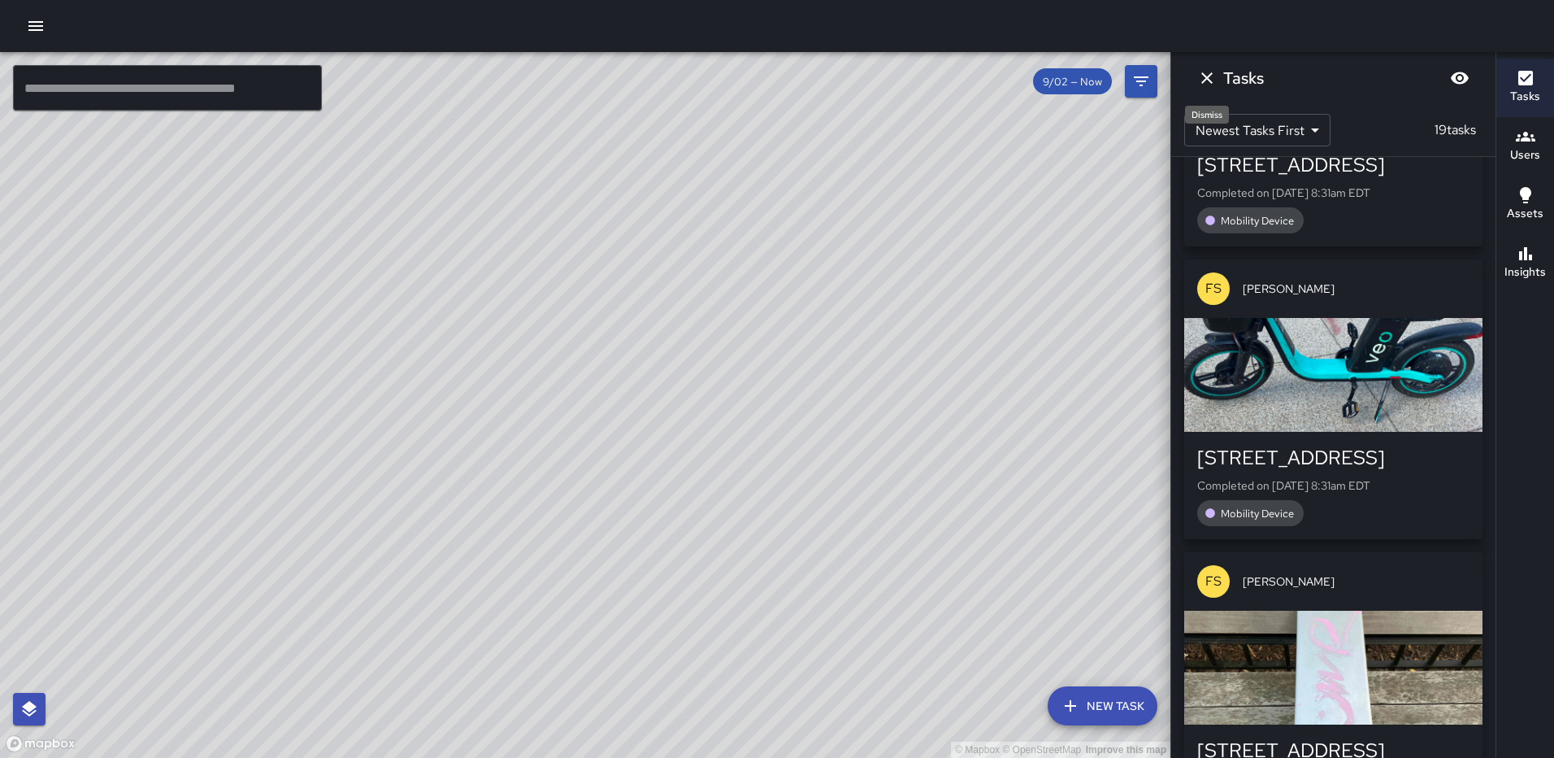
click at [1205, 72] on icon "Dismiss" at bounding box center [1208, 78] width 20 height 20
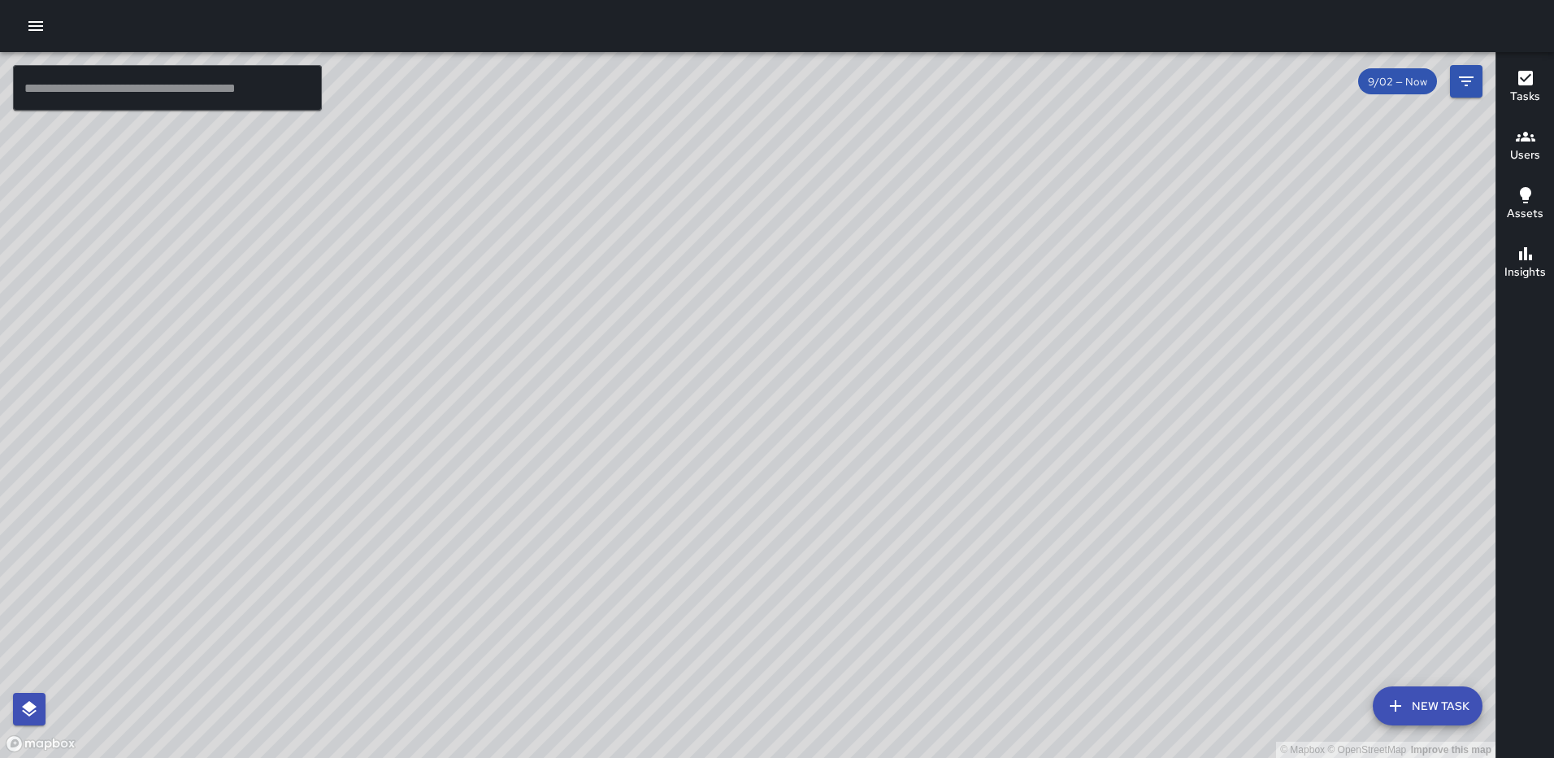
drag, startPoint x: 656, startPoint y: 305, endPoint x: 749, endPoint y: 424, distance: 151.2
click at [749, 424] on div "© Mapbox © OpenStreetMap Improve this map" at bounding box center [748, 405] width 1496 height 706
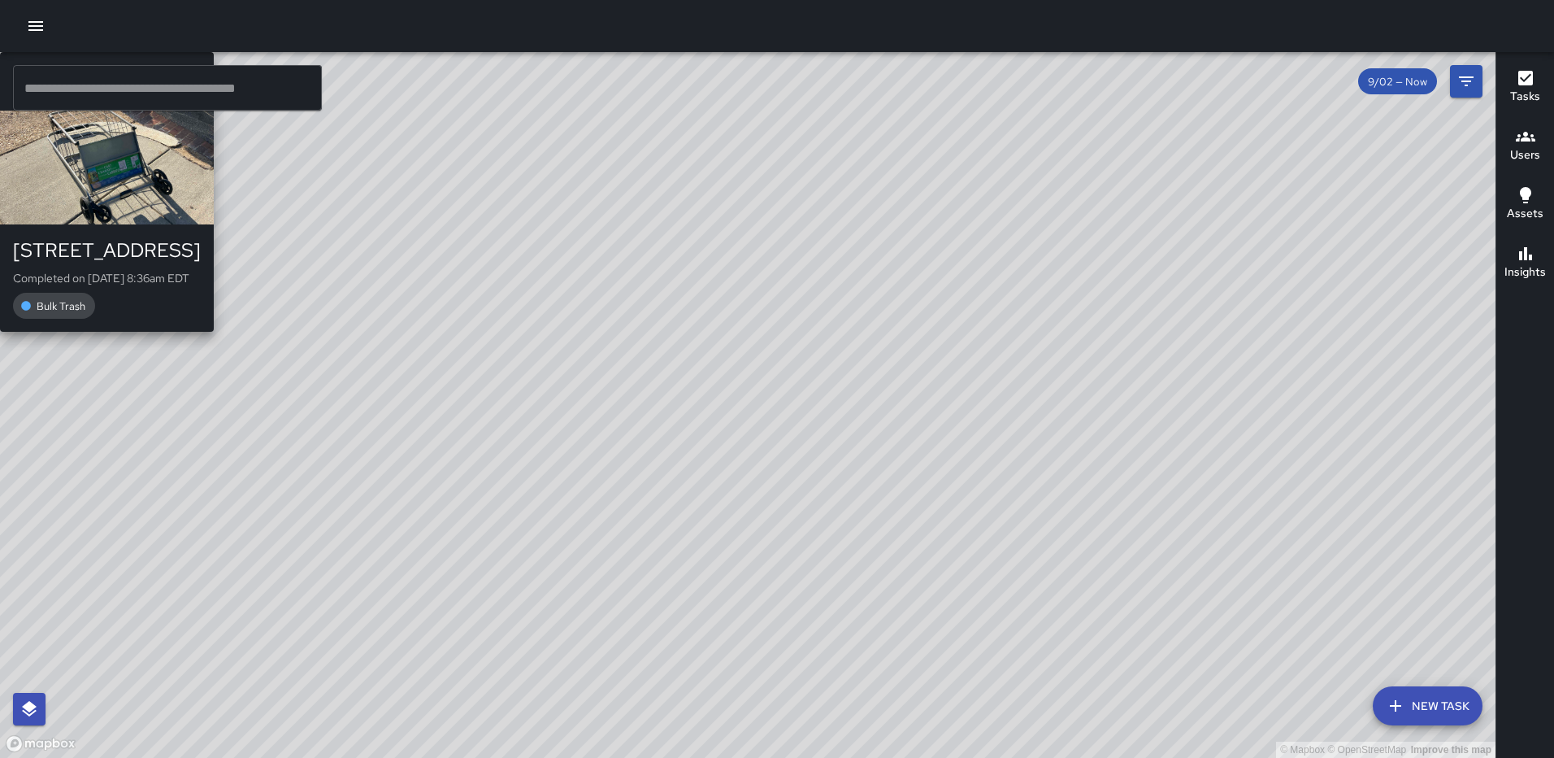
click at [719, 451] on div "© Mapbox © OpenStreetMap Improve this map [GEOGRAPHIC_DATA][PERSON_NAME] [STREE…" at bounding box center [748, 405] width 1496 height 706
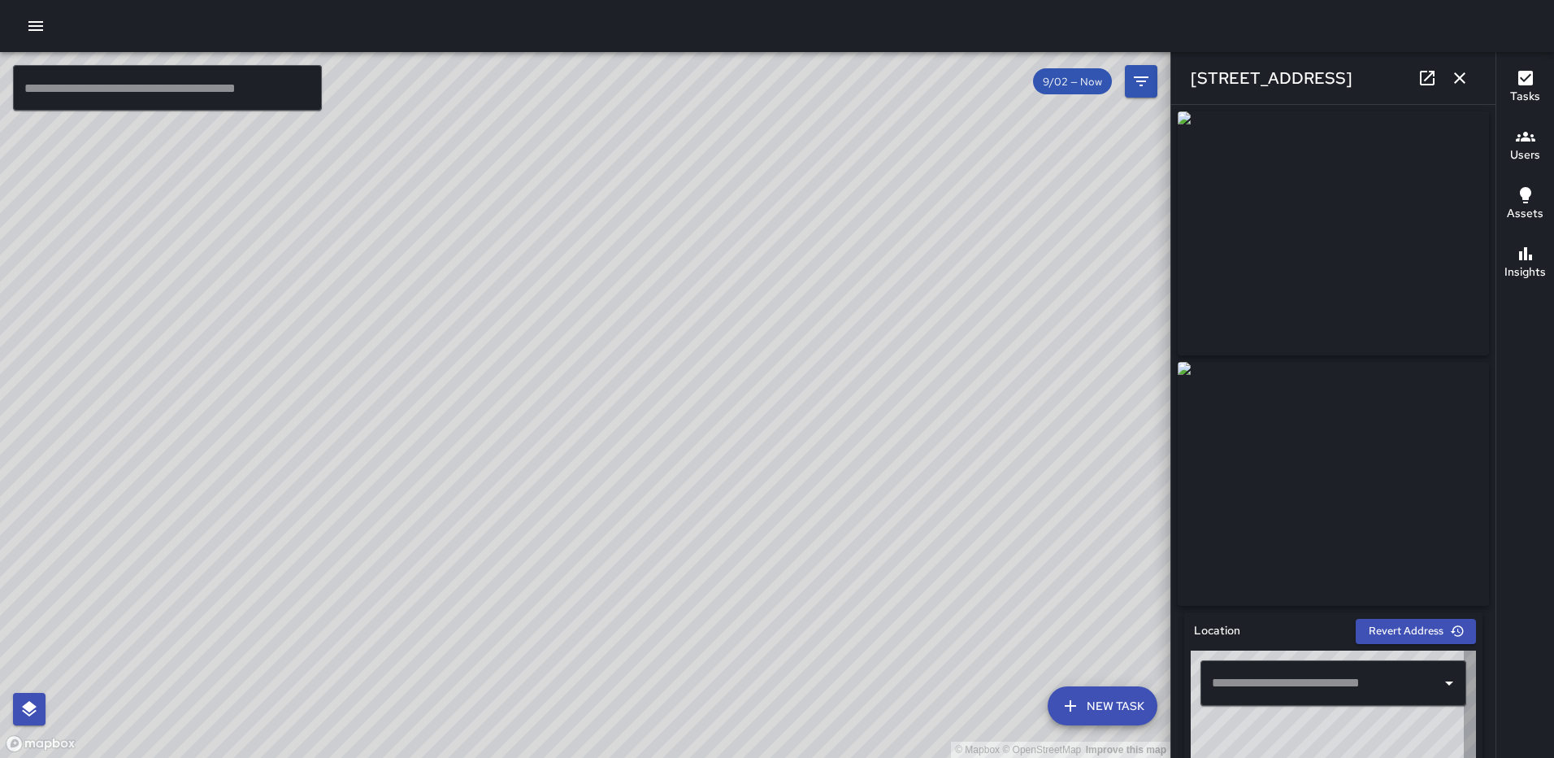
type input "**********"
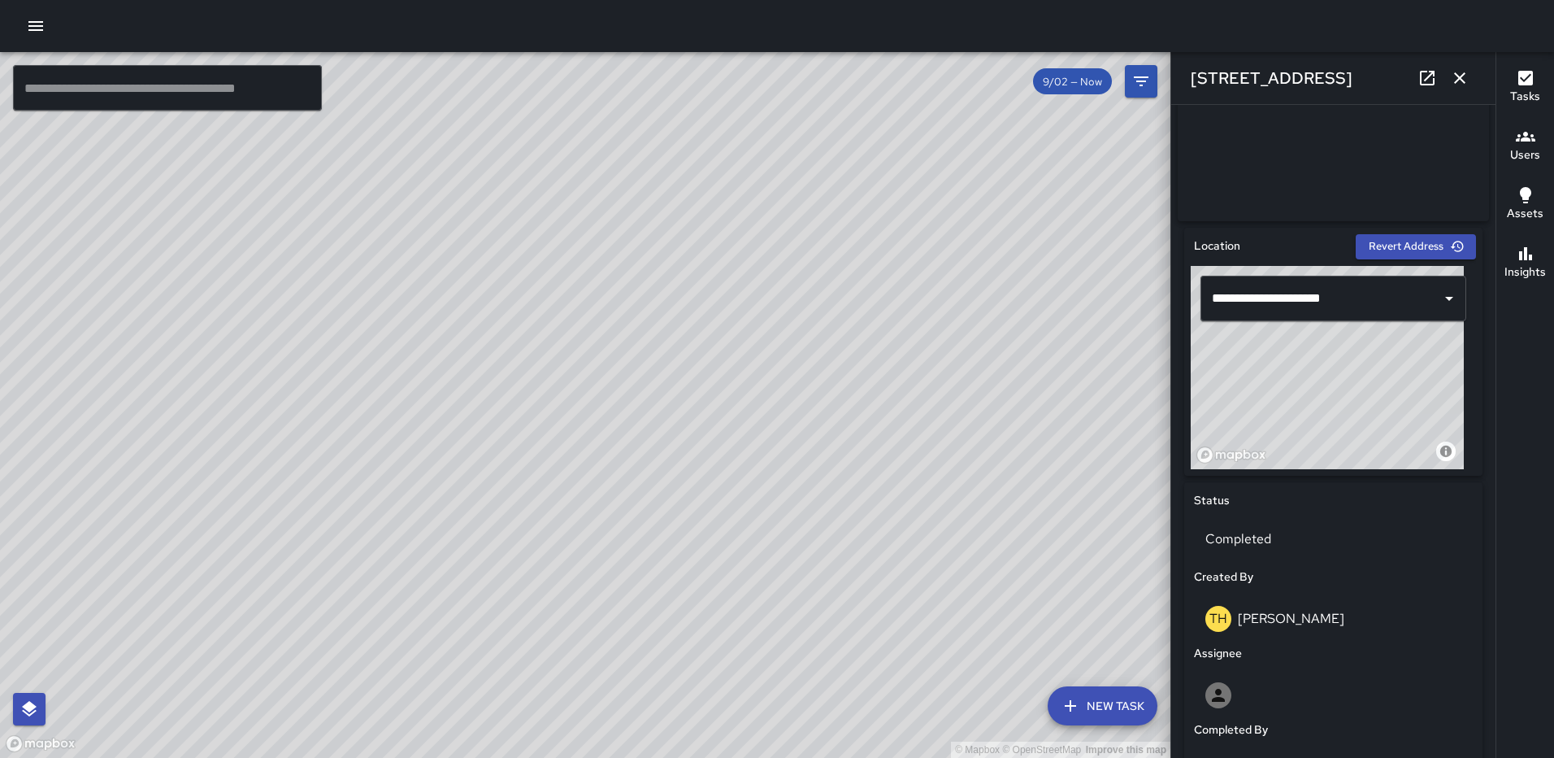
scroll to position [403, 0]
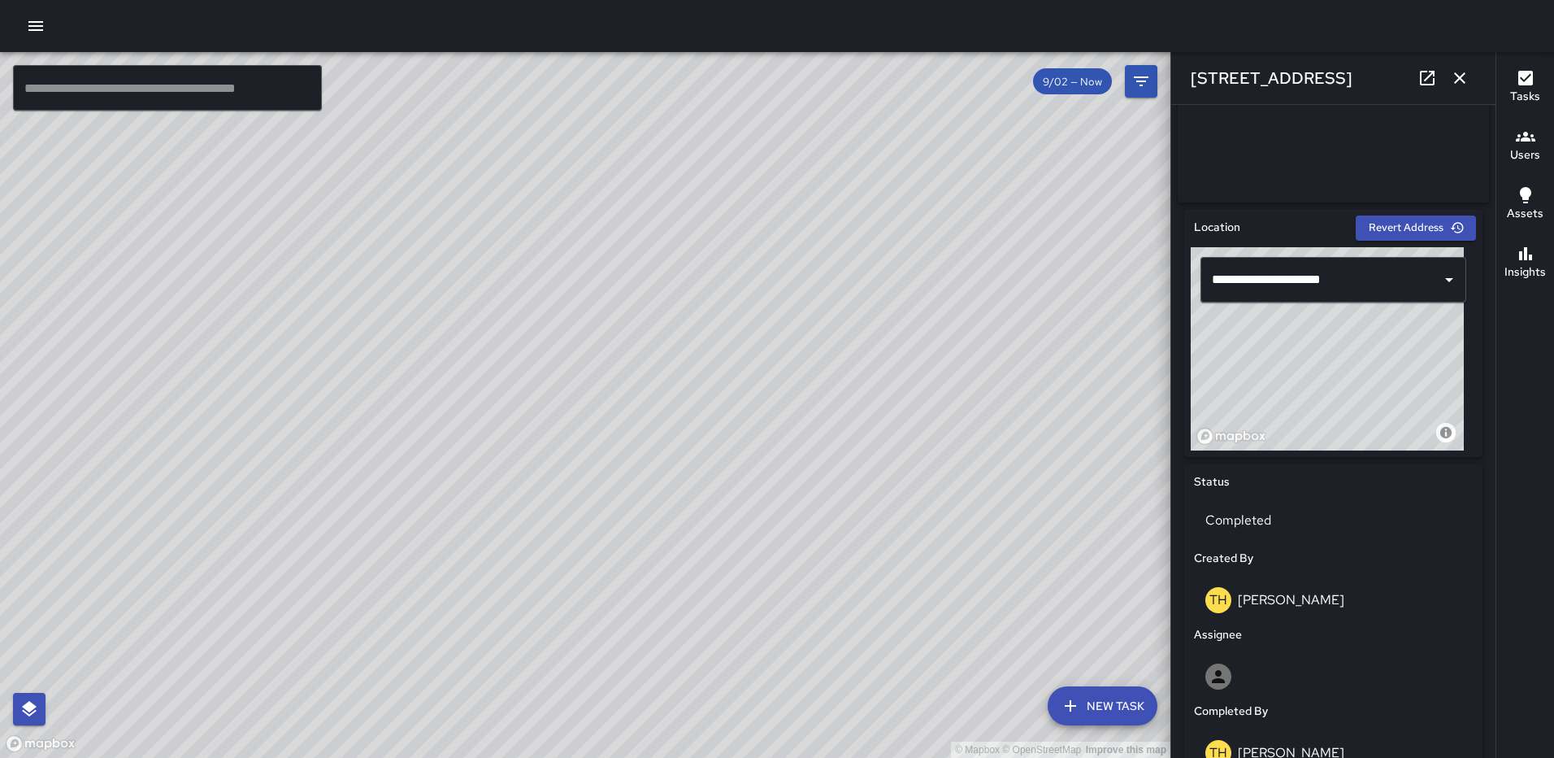
drag, startPoint x: 1354, startPoint y: 405, endPoint x: 1355, endPoint y: 435, distance: 30.1
click at [1355, 435] on div "© Mapbox © OpenStreetMap Improve this map" at bounding box center [1327, 348] width 273 height 203
click at [1457, 66] on button "button" at bounding box center [1460, 78] width 33 height 33
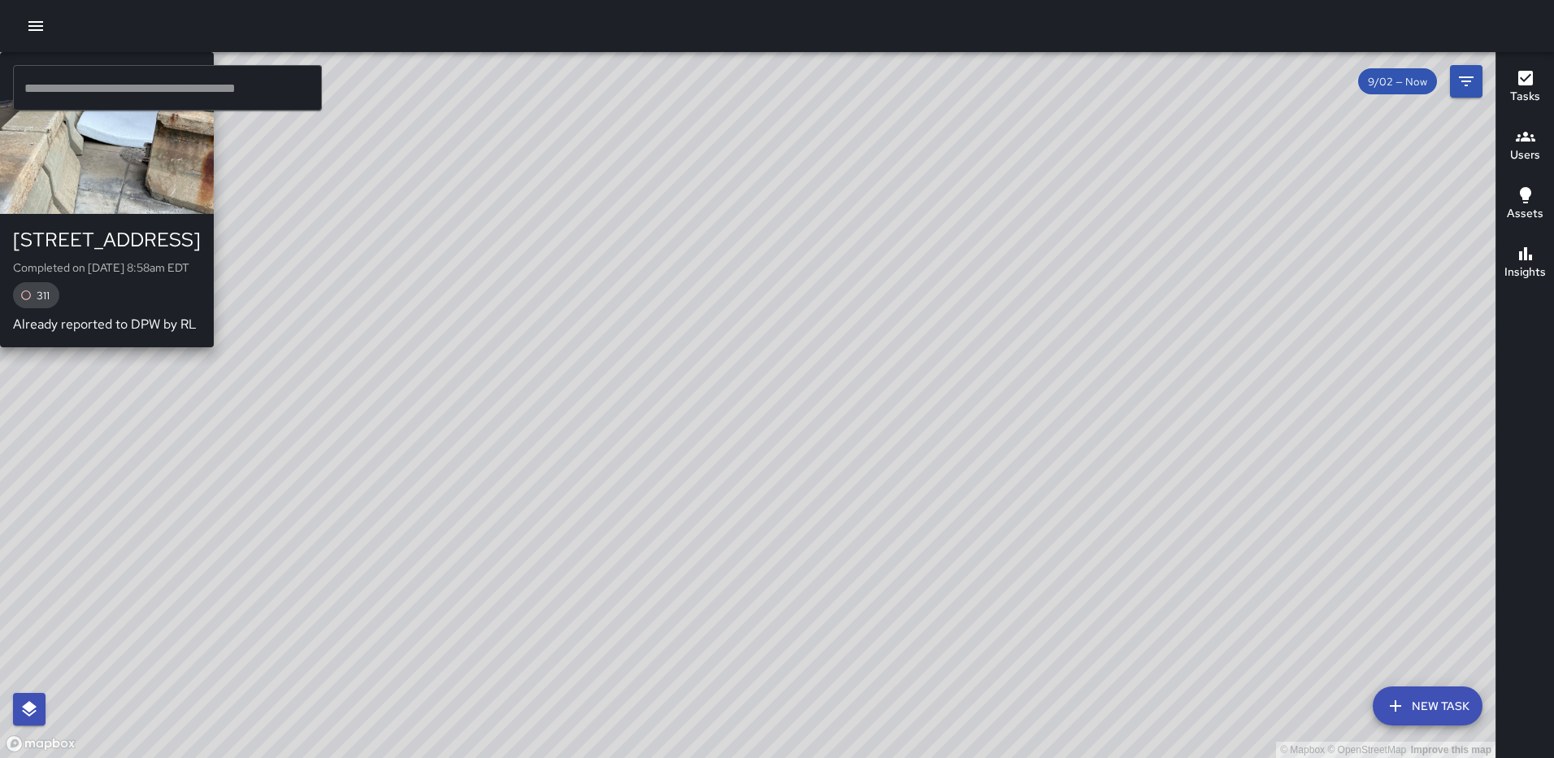
click at [464, 402] on div "© Mapbox © OpenStreetMap Improve this map Unassigned [STREET_ADDRESS] Completed…" at bounding box center [748, 405] width 1496 height 706
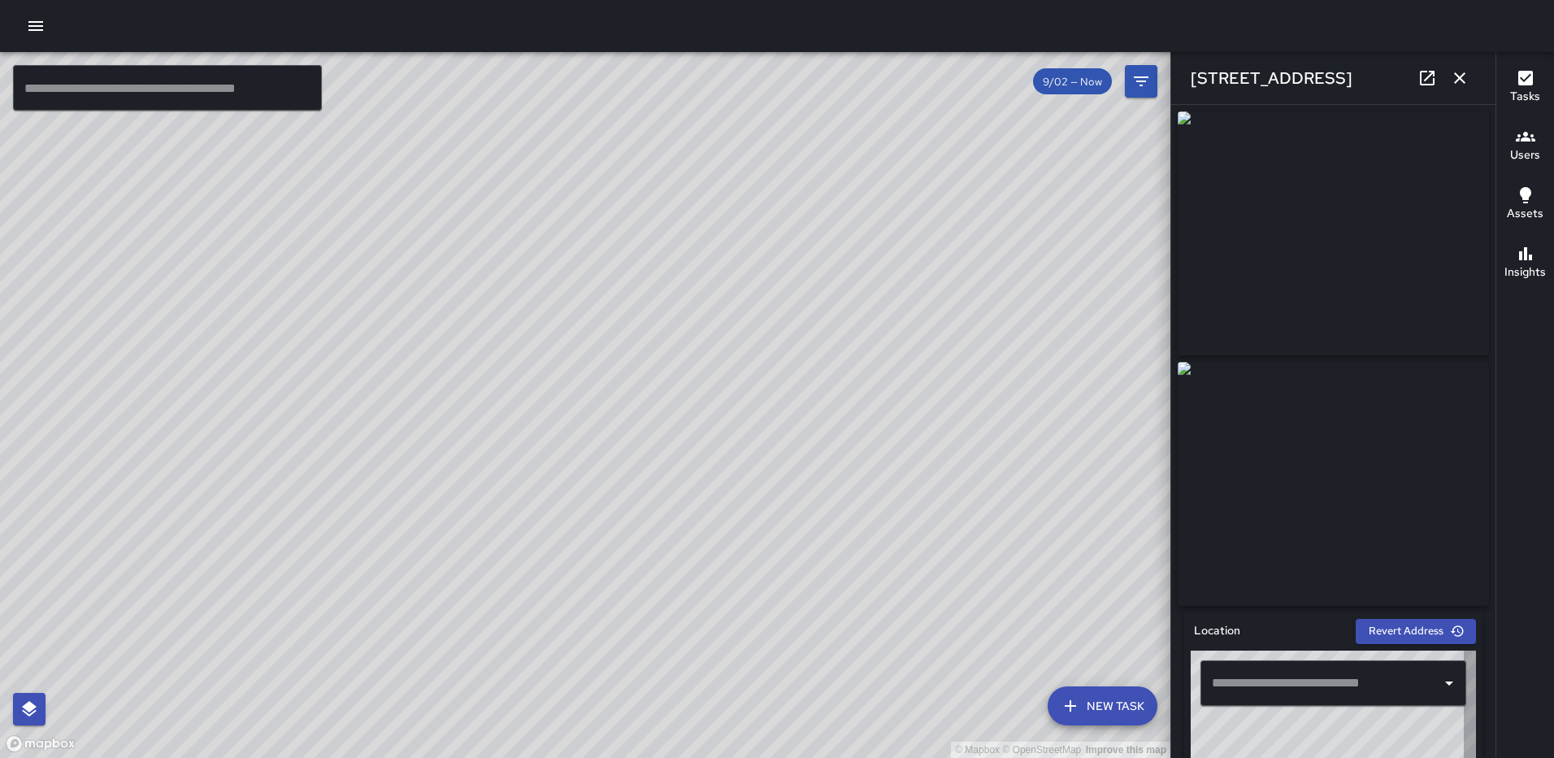
type input "**********"
